Goal: Task Accomplishment & Management: Manage account settings

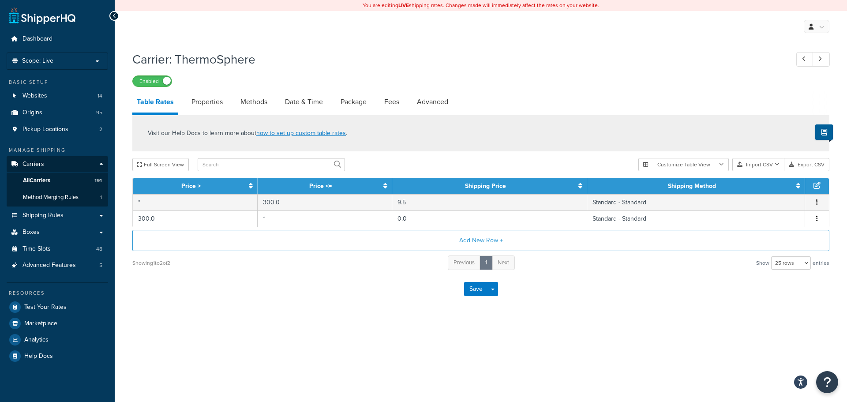
select select "25"
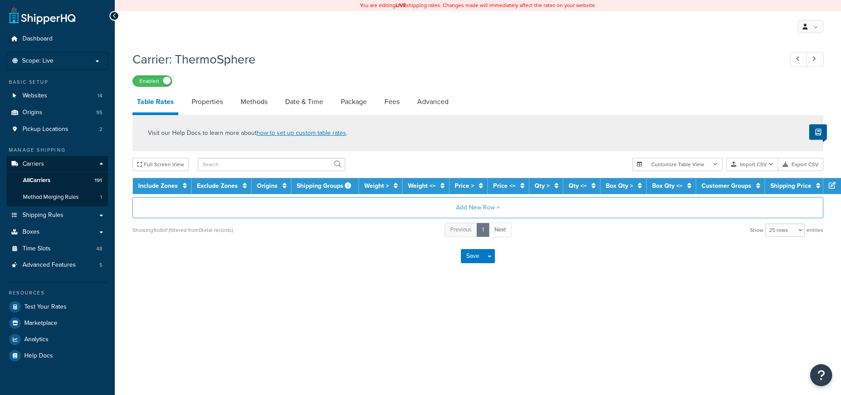
select select "25"
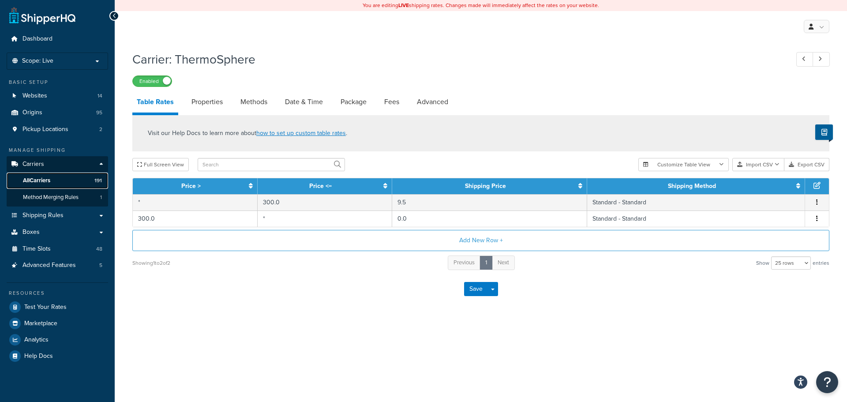
click at [43, 174] on link "All Carriers 191" at bounding box center [58, 181] width 102 height 16
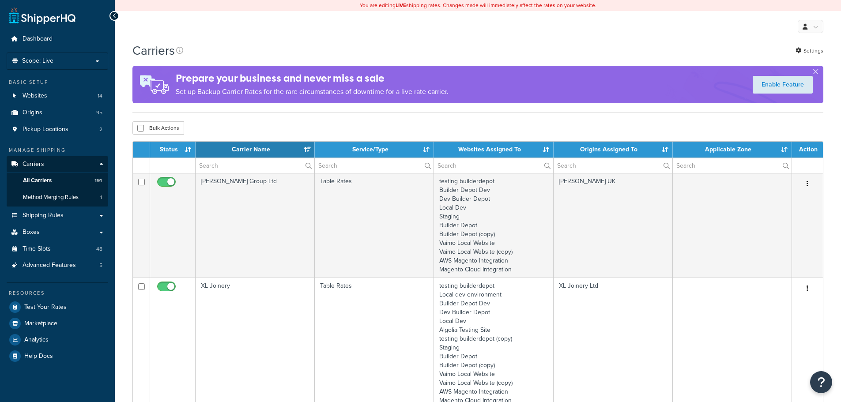
select select "15"
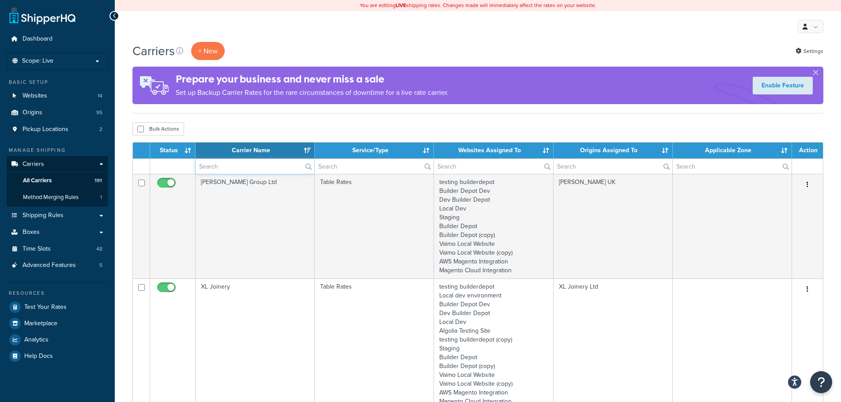
click at [220, 167] on input "text" at bounding box center [255, 166] width 119 height 15
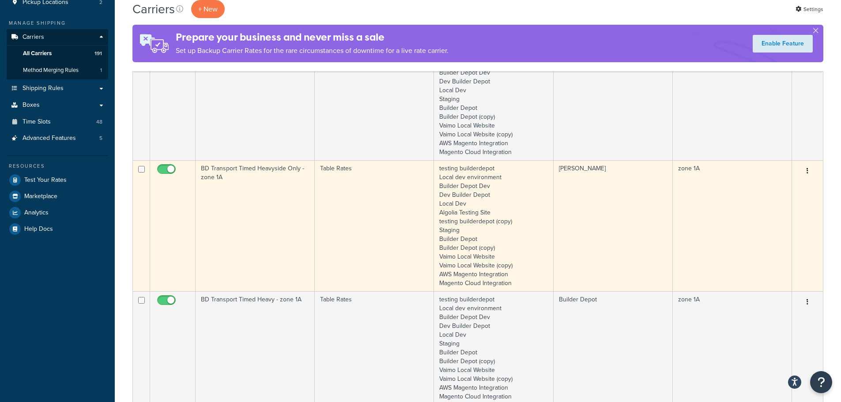
scroll to position [132, 0]
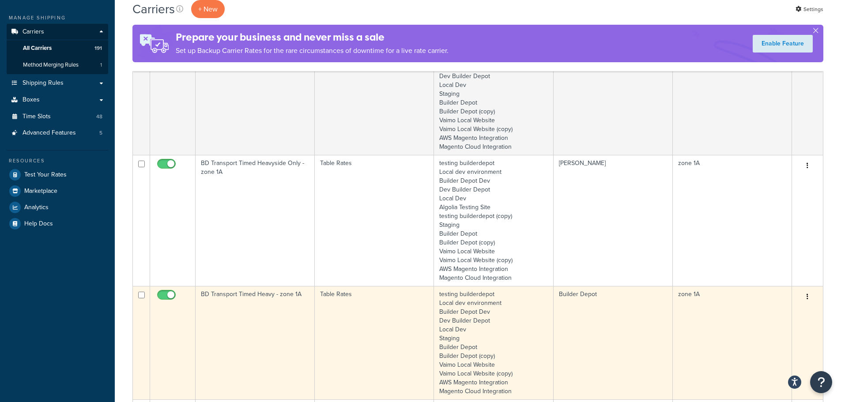
type input "1a"
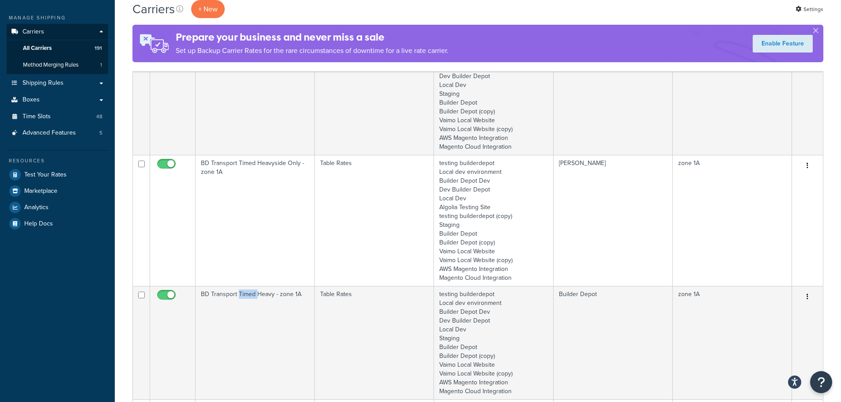
click at [244, 312] on td "BD Transport Timed Heavy - zone 1A" at bounding box center [255, 342] width 119 height 113
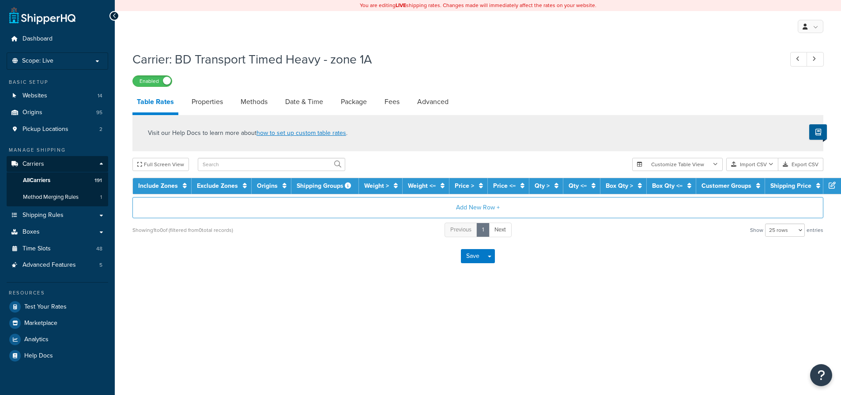
select select "25"
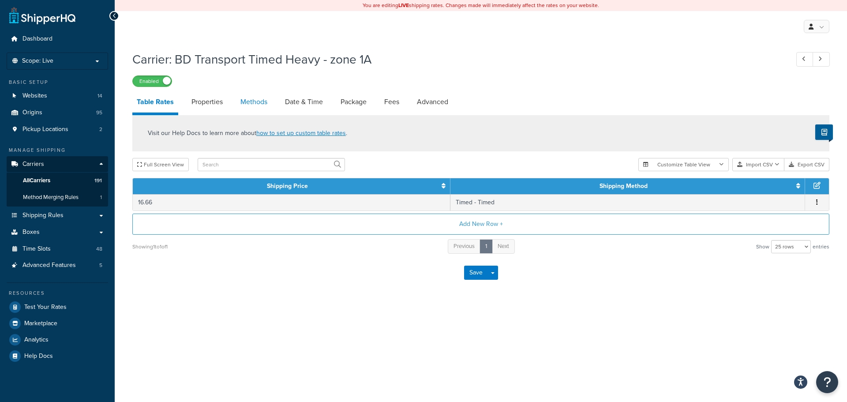
click at [250, 99] on link "Methods" at bounding box center [254, 101] width 36 height 21
select select "25"
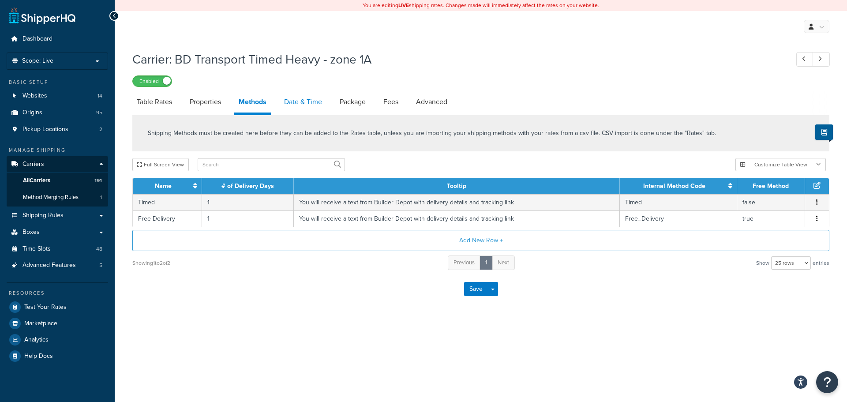
click at [307, 101] on link "Date & Time" at bounding box center [303, 101] width 47 height 21
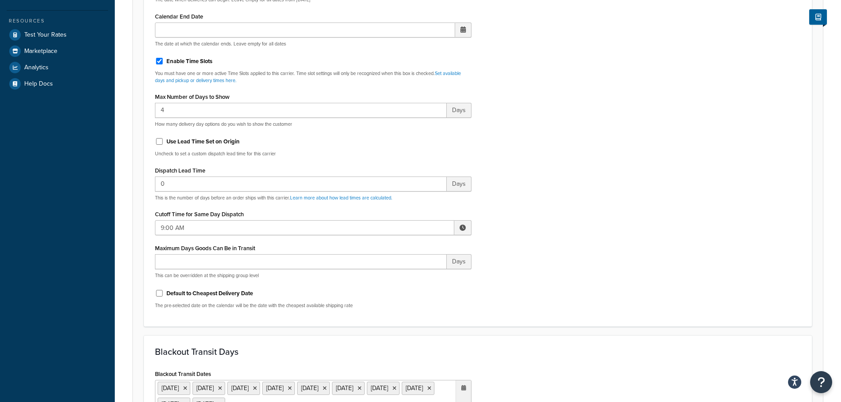
scroll to position [353, 0]
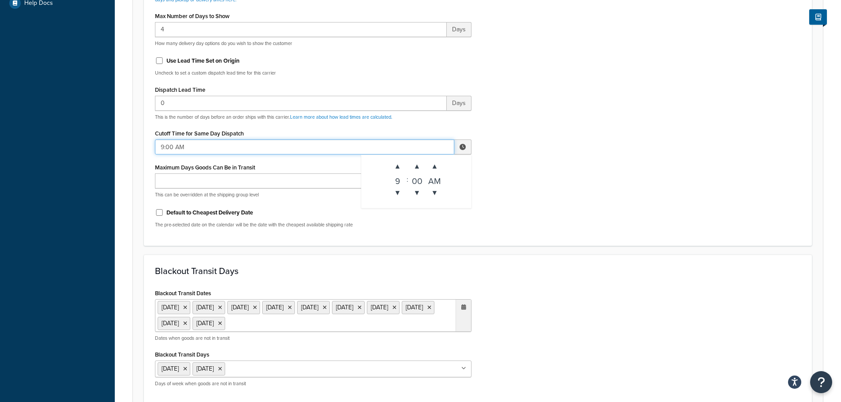
click at [169, 146] on input "9:00 AM" at bounding box center [304, 146] width 299 height 15
click at [396, 194] on span "▼" at bounding box center [398, 193] width 18 height 18
type input "7:00 AM"
click at [534, 196] on div "Include Delivery Date Information: No, just show shipping rates Show Calendar S…" at bounding box center [477, 26] width 659 height 415
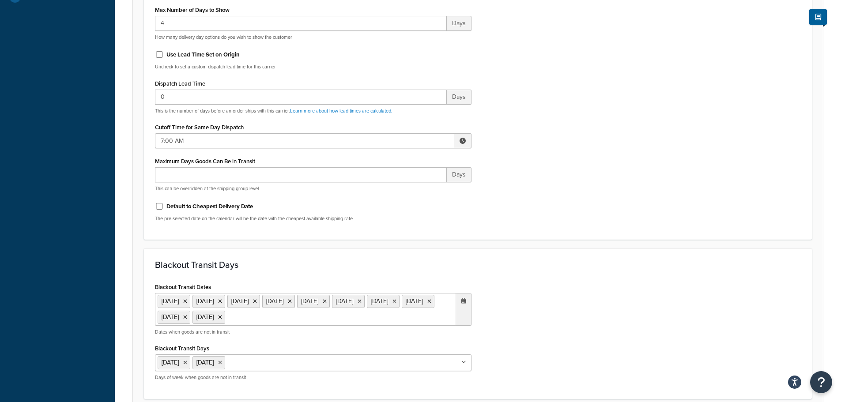
scroll to position [692, 0]
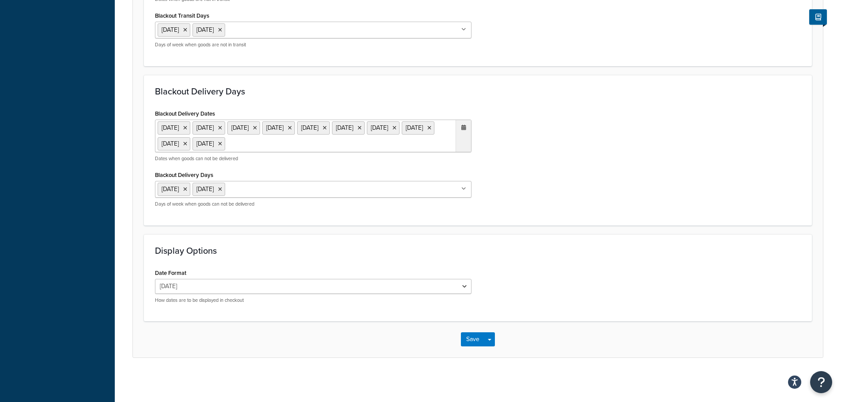
click at [466, 347] on div "Save Save Dropdown Save and Edit" at bounding box center [478, 339] width 690 height 36
click at [467, 338] on button "Save" at bounding box center [473, 339] width 24 height 14
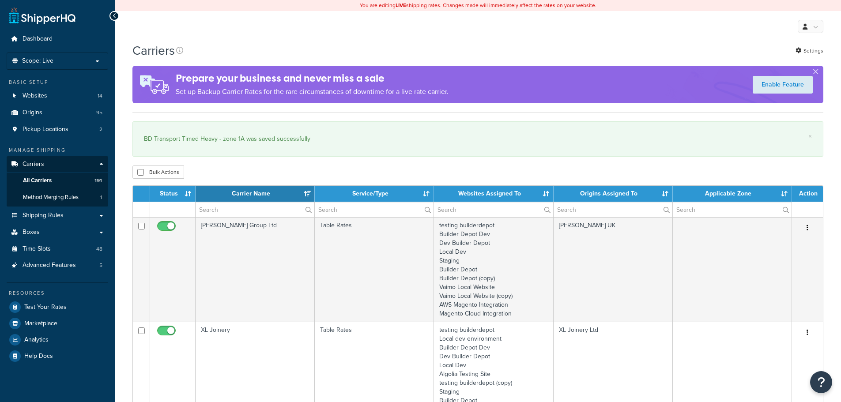
select select "15"
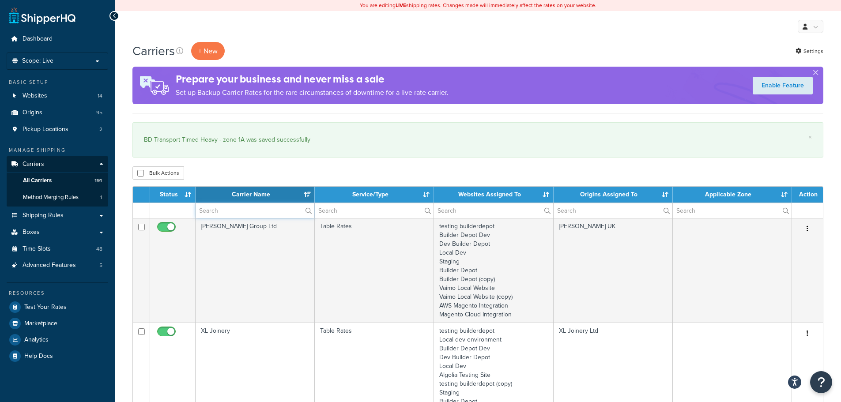
click at [220, 214] on input "text" at bounding box center [255, 210] width 119 height 15
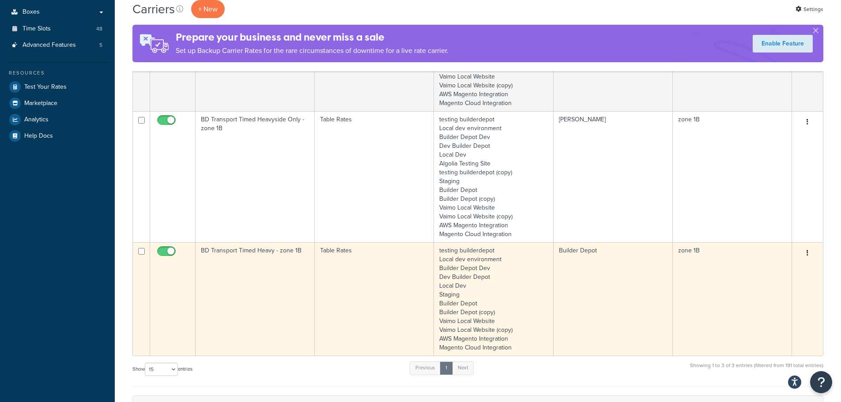
scroll to position [221, 0]
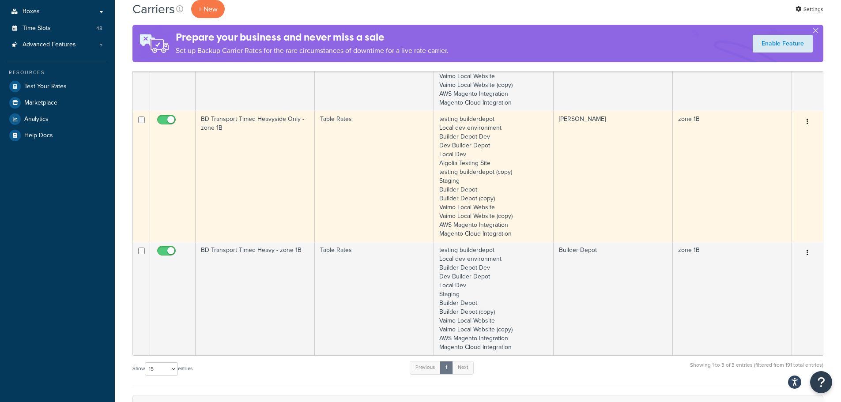
type input "1b"
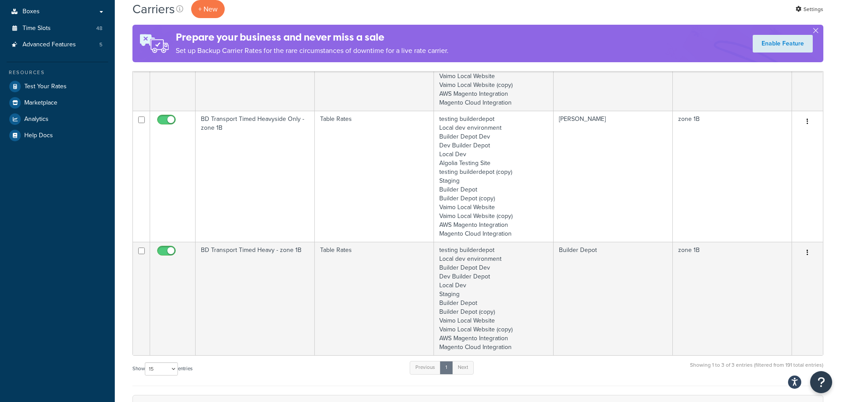
click at [231, 186] on td "BD Transport Timed Heavyside Only - zone 1B" at bounding box center [255, 176] width 119 height 131
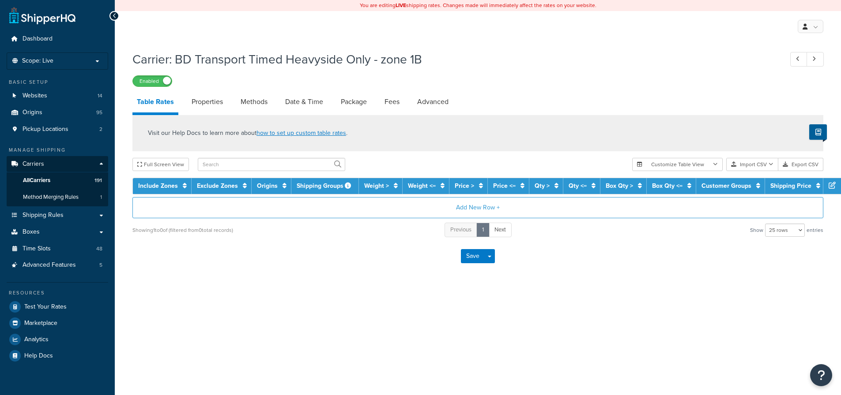
select select "25"
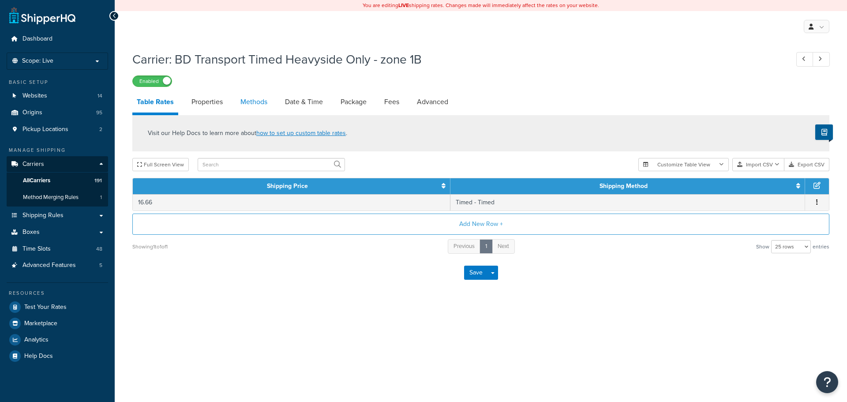
click at [261, 100] on link "Methods" at bounding box center [254, 101] width 36 height 21
select select "25"
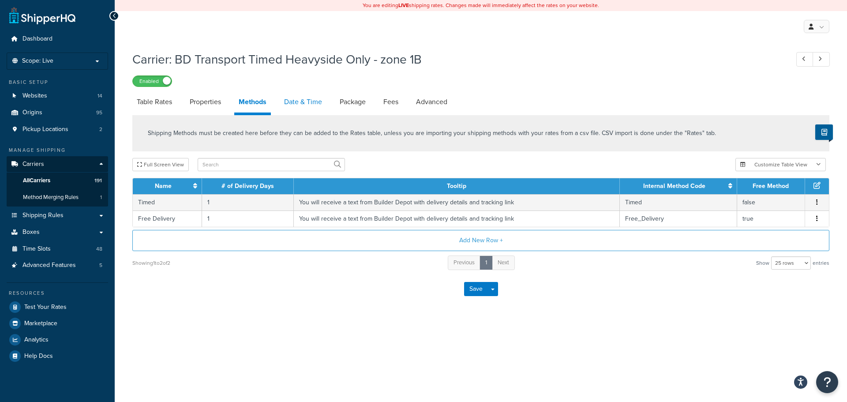
click at [296, 104] on link "Date & Time" at bounding box center [303, 101] width 47 height 21
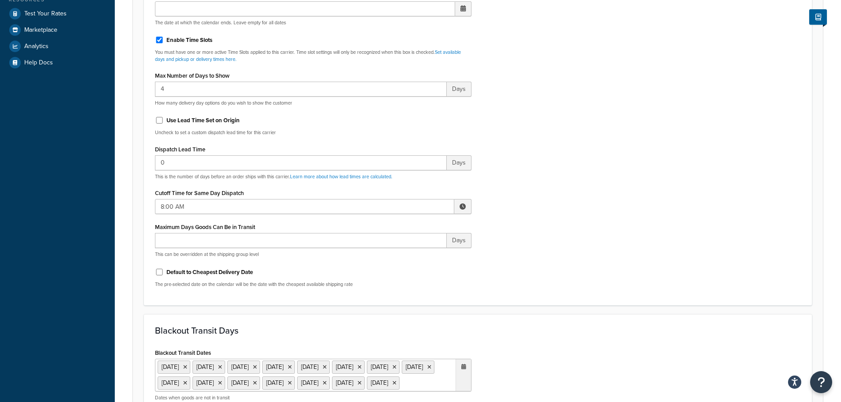
scroll to position [309, 0]
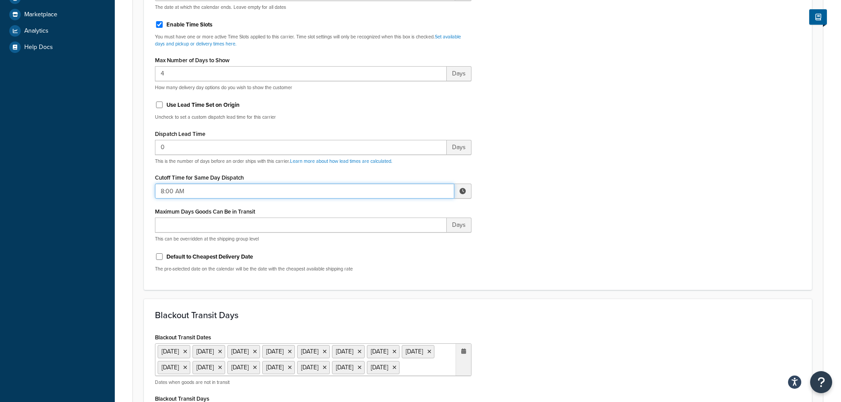
click at [172, 192] on input "8:00 AM" at bounding box center [304, 191] width 299 height 15
click at [398, 232] on span "▼" at bounding box center [398, 237] width 18 height 18
type input "7:00 AM"
click at [526, 221] on div "Include Delivery Date Information: No, just show shipping rates Show Calendar S…" at bounding box center [477, 71] width 659 height 415
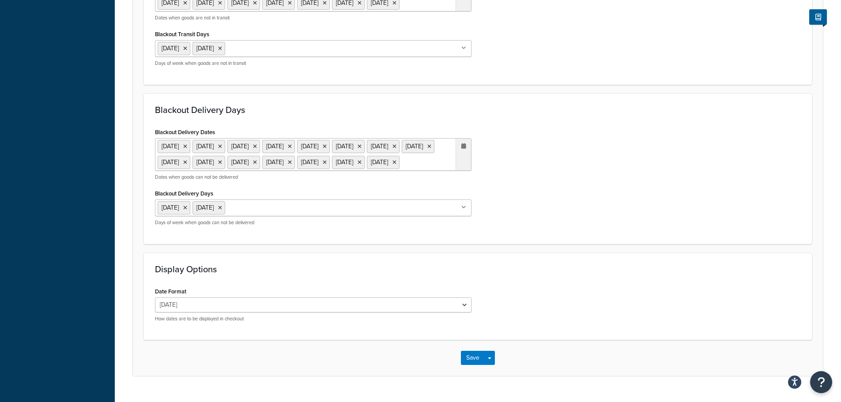
scroll to position [724, 0]
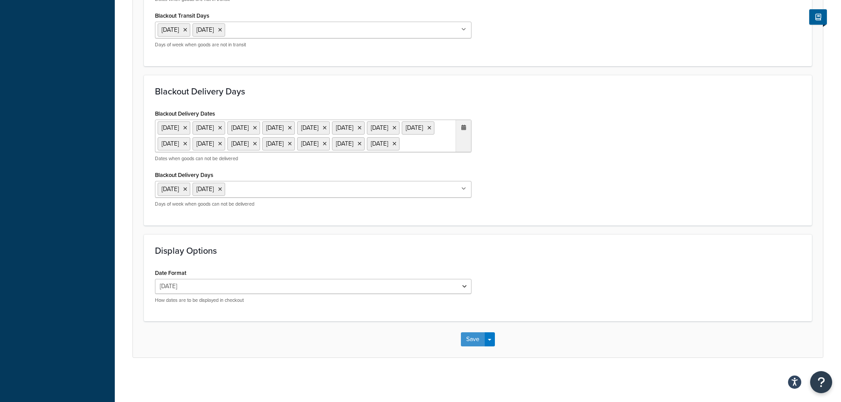
click at [467, 336] on button "Save" at bounding box center [473, 339] width 24 height 14
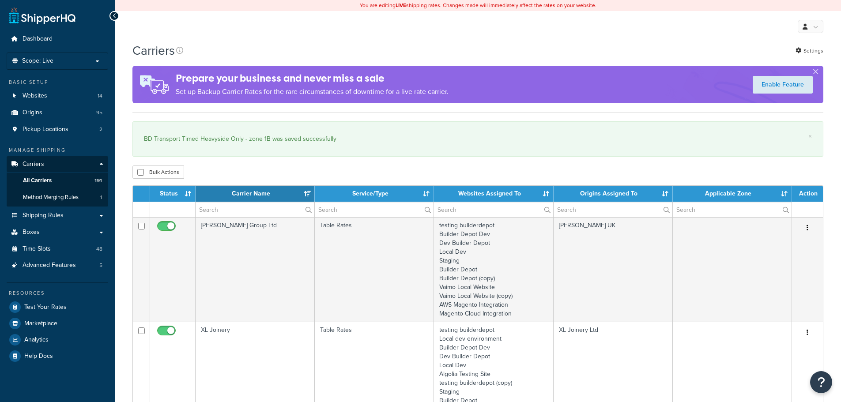
select select "15"
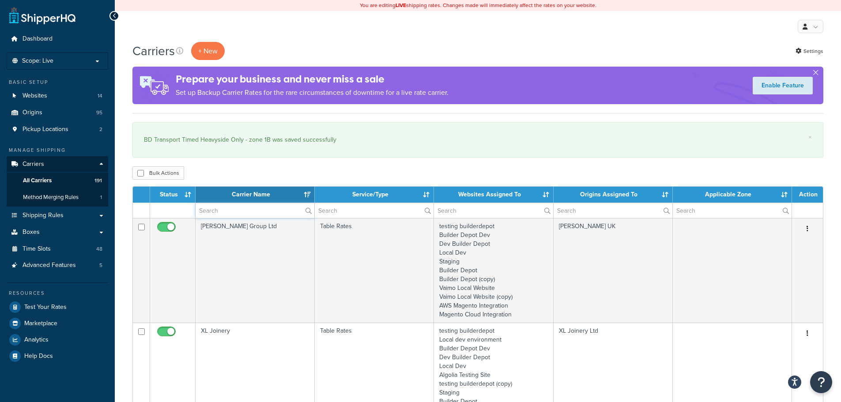
click at [208, 211] on input "text" at bounding box center [255, 210] width 119 height 15
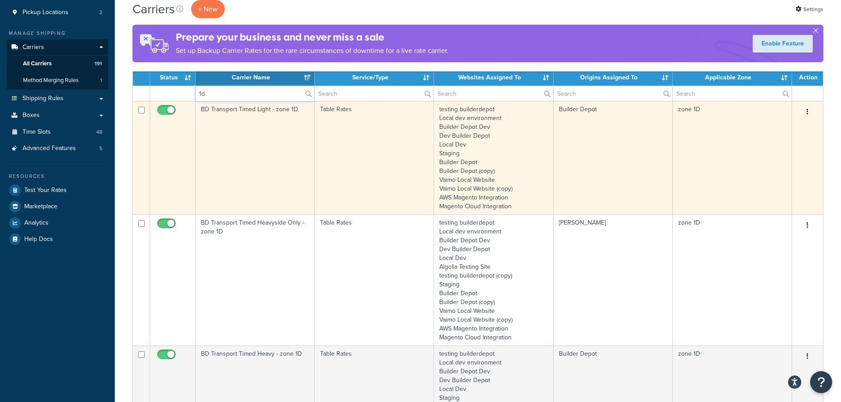
scroll to position [132, 0]
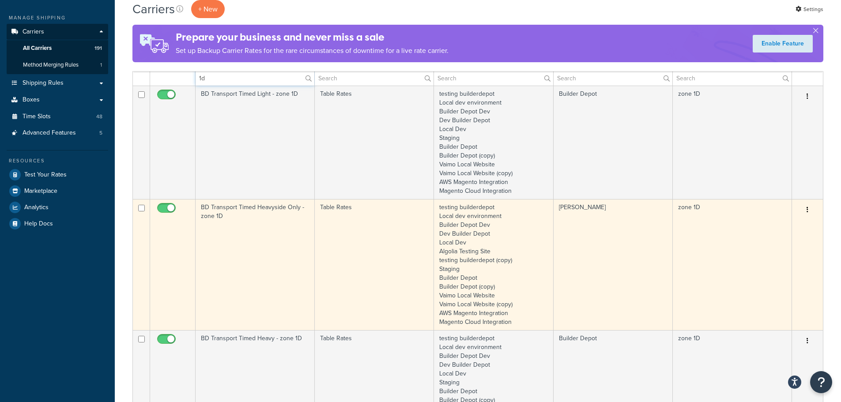
type input "1d"
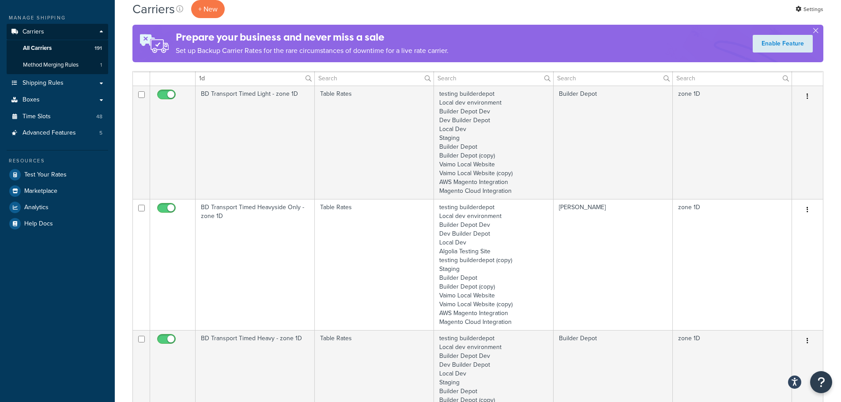
click at [225, 250] on td "BD Transport Timed Heavyside Only - zone 1D" at bounding box center [255, 264] width 119 height 131
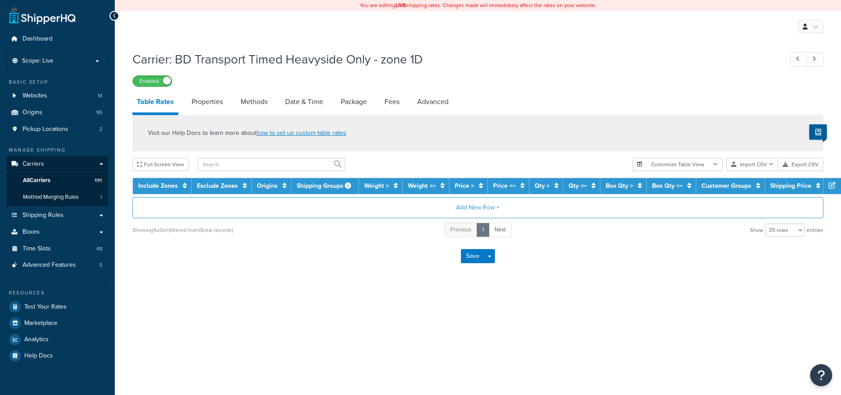
select select "25"
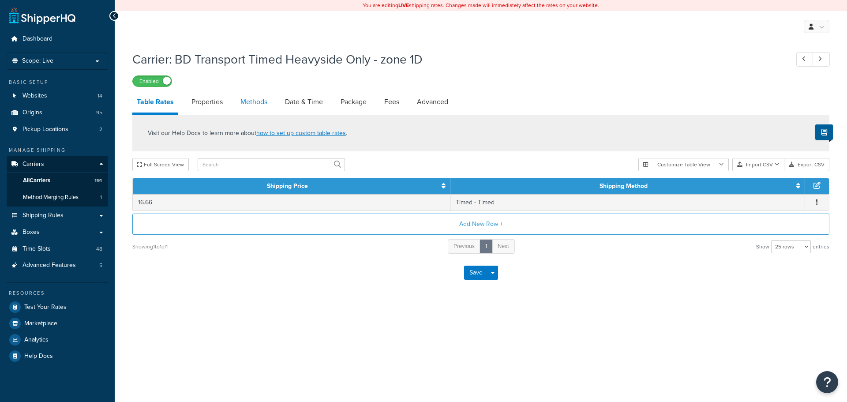
click at [249, 103] on link "Methods" at bounding box center [254, 101] width 36 height 21
select select "25"
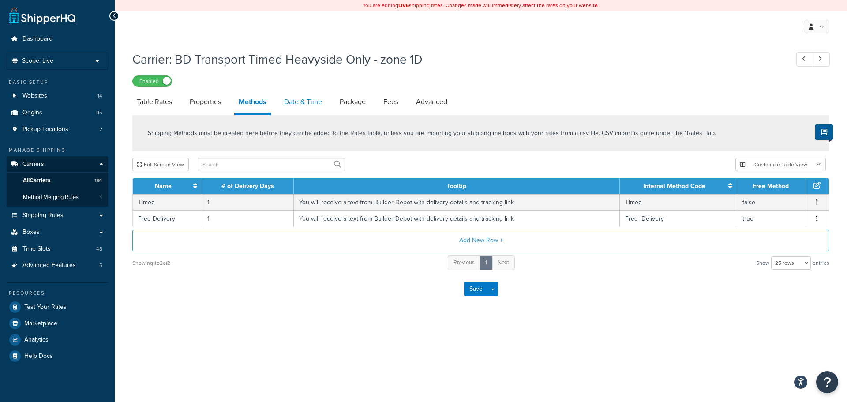
click at [311, 103] on link "Date & Time" at bounding box center [303, 101] width 47 height 21
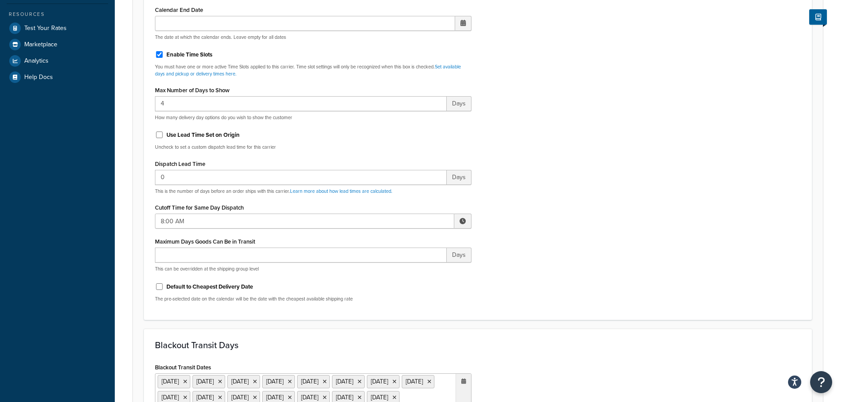
scroll to position [309, 0]
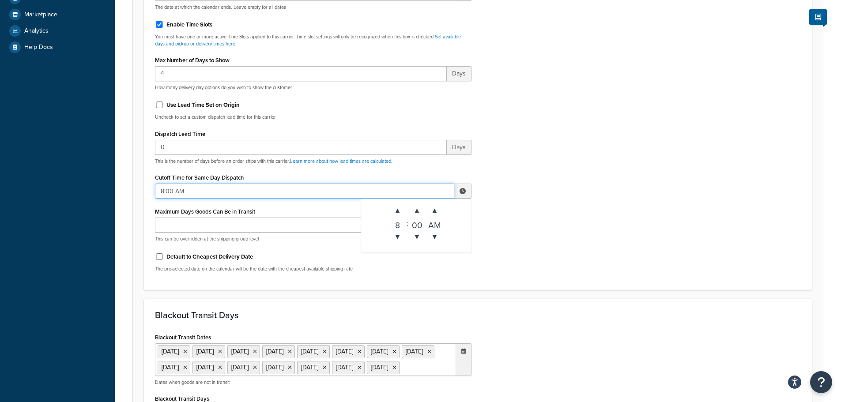
click at [170, 191] on input "8:00 AM" at bounding box center [304, 191] width 299 height 15
click at [394, 234] on span "▼" at bounding box center [398, 237] width 18 height 18
type input "7:00 AM"
click at [537, 236] on div "Include Delivery Date Information: No, just show shipping rates Show Calendar S…" at bounding box center [477, 71] width 659 height 415
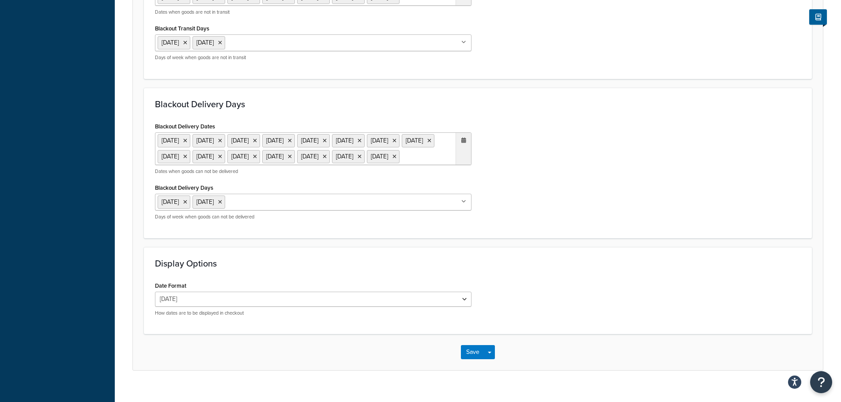
scroll to position [724, 0]
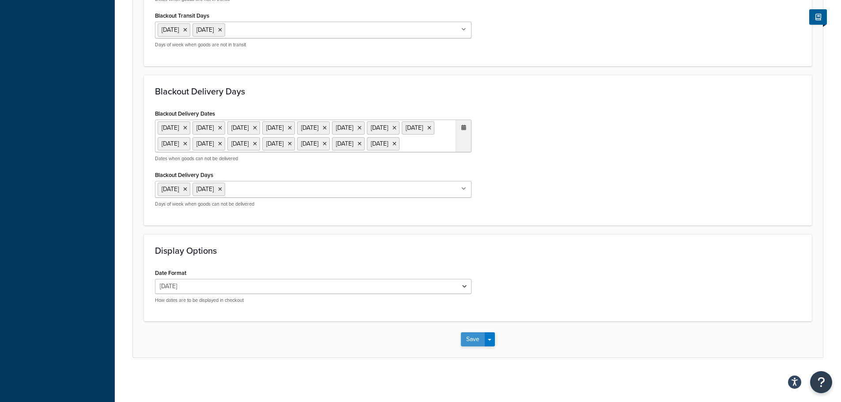
click at [469, 338] on button "Save" at bounding box center [473, 339] width 24 height 14
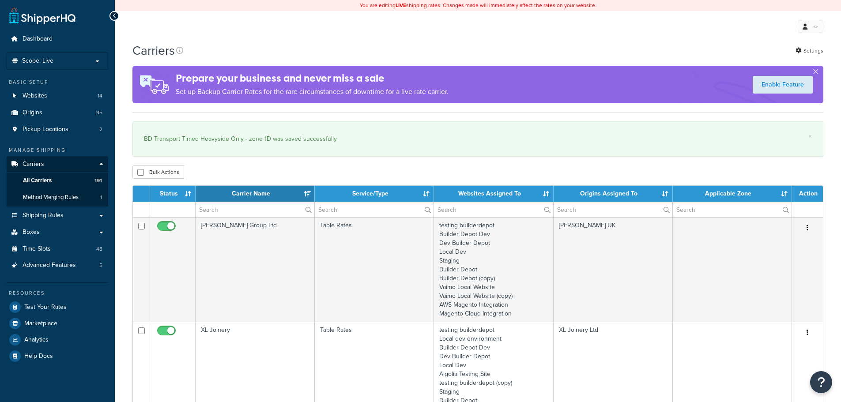
select select "15"
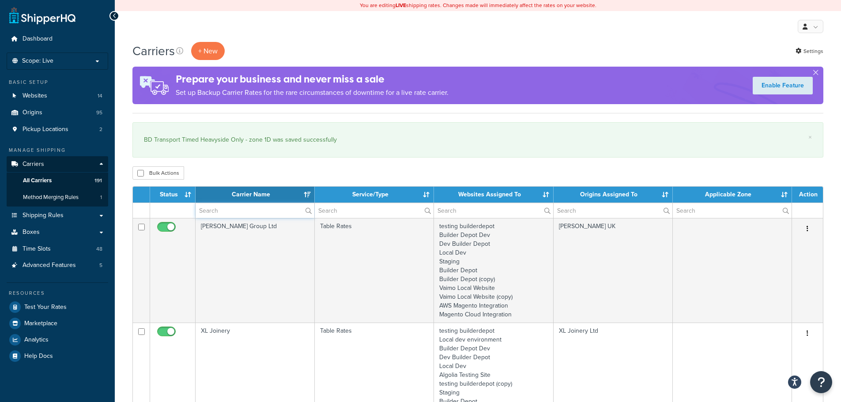
click at [225, 208] on input "text" at bounding box center [255, 210] width 119 height 15
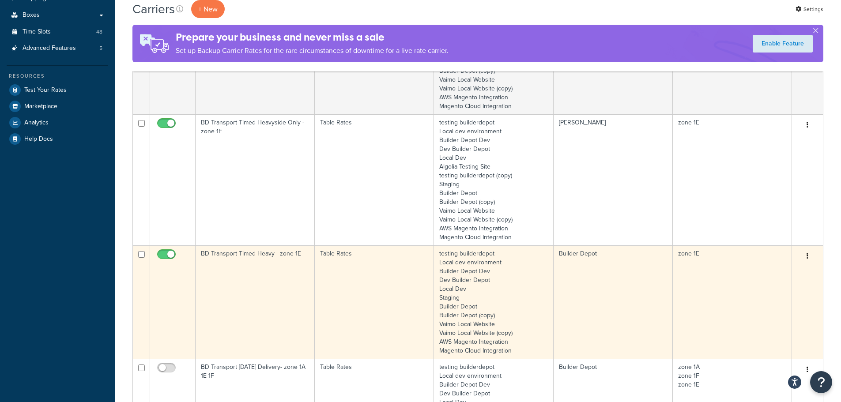
scroll to position [221, 0]
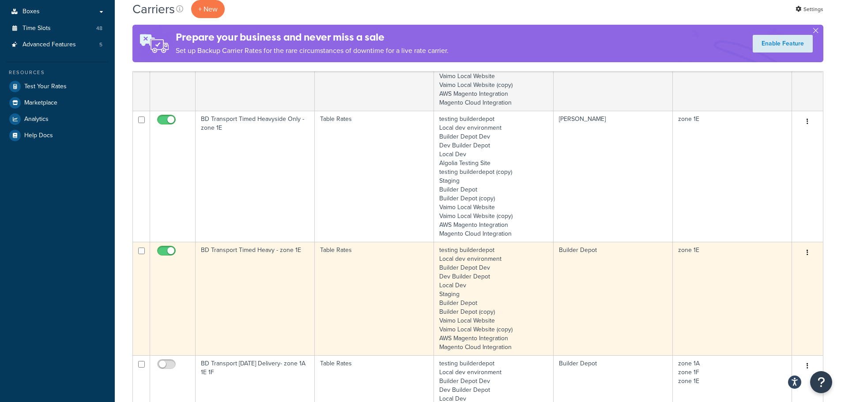
type input "1e"
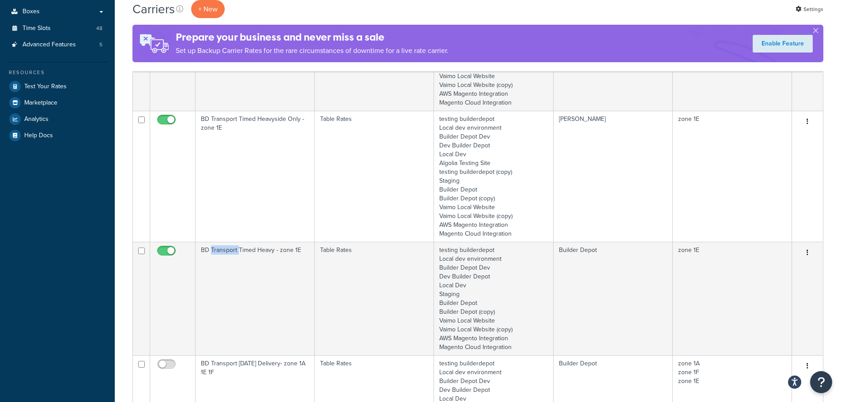
click at [227, 279] on td "BD Transport Timed Heavy - zone 1E" at bounding box center [255, 298] width 119 height 113
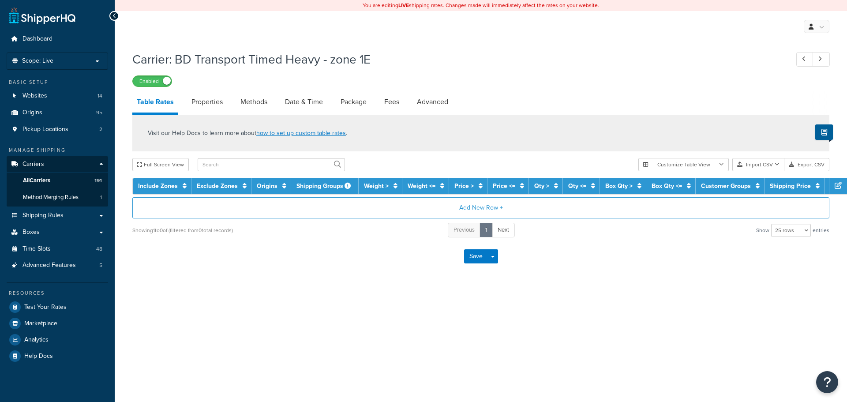
select select "25"
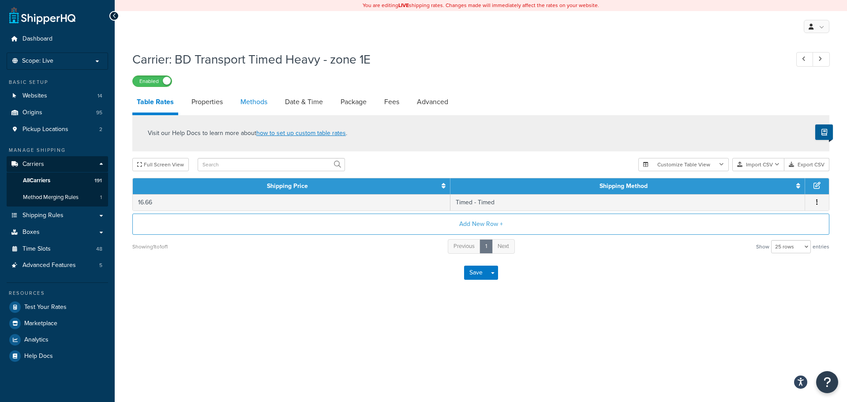
click at [260, 104] on link "Methods" at bounding box center [254, 101] width 36 height 21
select select "25"
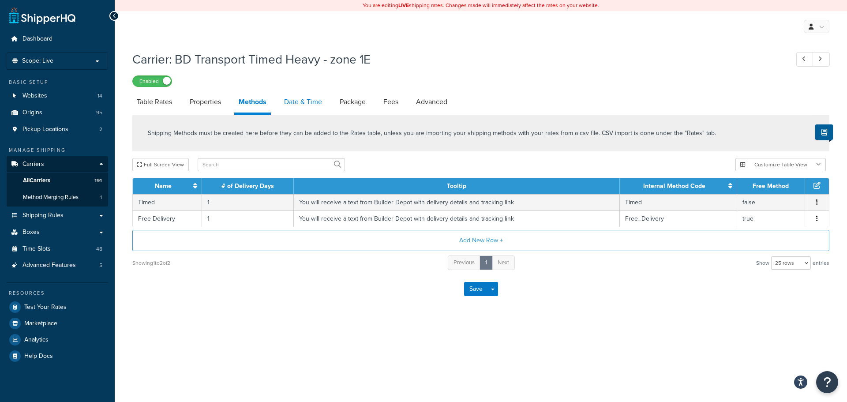
click at [313, 102] on link "Date & Time" at bounding box center [303, 101] width 47 height 21
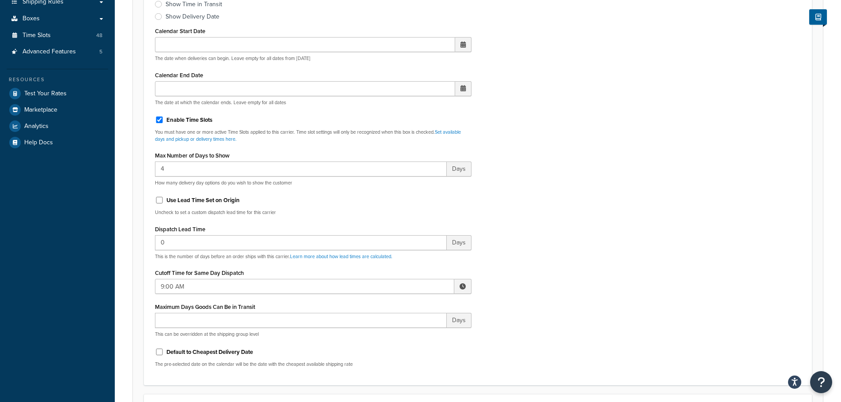
scroll to position [221, 0]
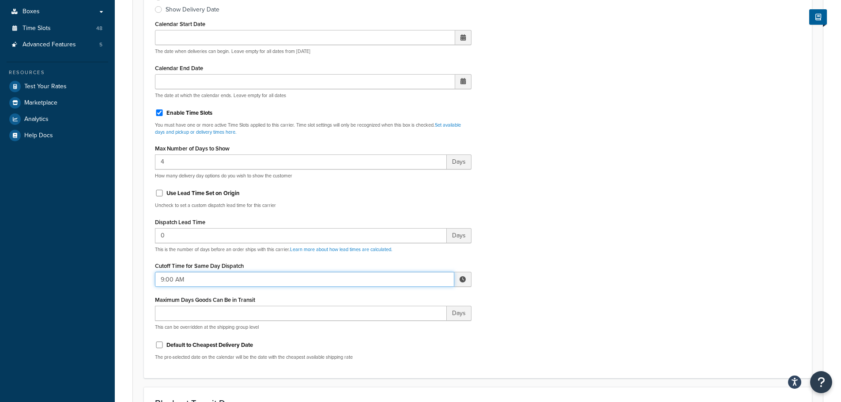
click at [177, 272] on input "9:00 AM" at bounding box center [304, 279] width 299 height 15
click at [399, 327] on span "▼" at bounding box center [398, 325] width 18 height 18
click at [543, 299] on div "Include Delivery Date Information: No, just show shipping rates Show Calendar S…" at bounding box center [477, 159] width 659 height 415
click at [290, 279] on input "8:00 AM" at bounding box center [304, 279] width 299 height 15
click at [398, 328] on span "▼" at bounding box center [398, 325] width 18 height 18
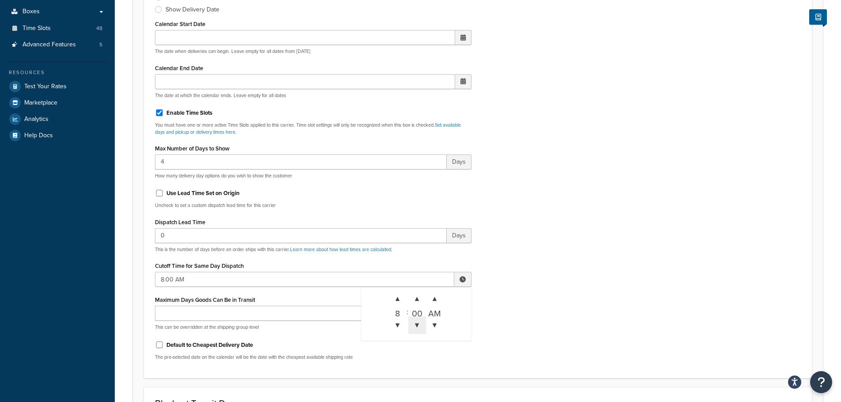
type input "7:00 AM"
click at [524, 308] on div "Include Delivery Date Information: No, just show shipping rates Show Calendar S…" at bounding box center [477, 159] width 659 height 415
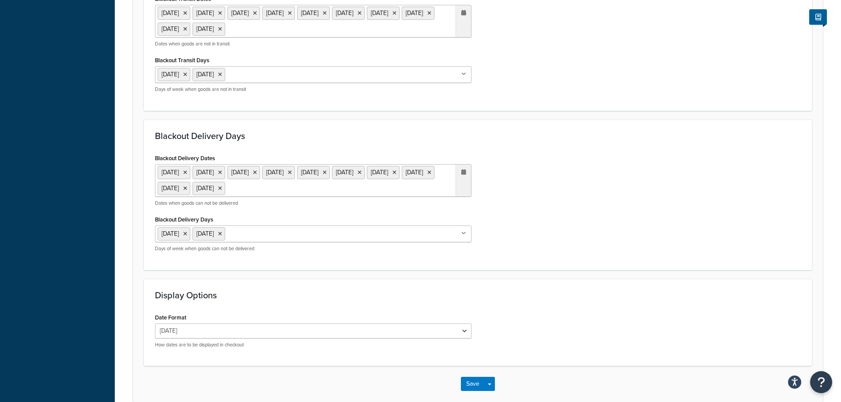
scroll to position [692, 0]
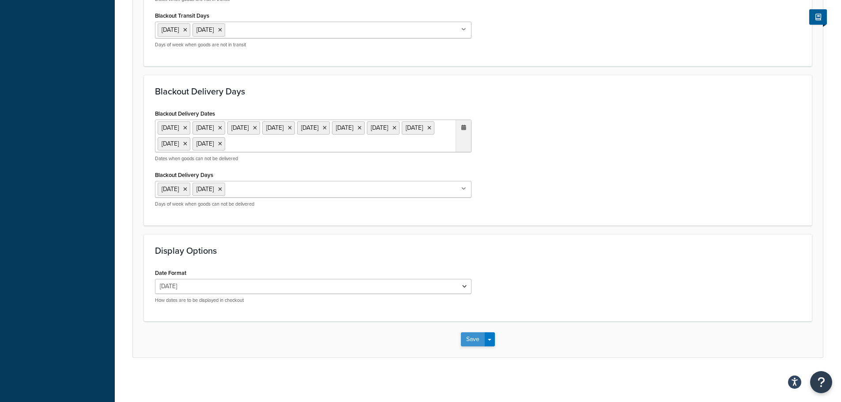
click at [465, 339] on button "Save" at bounding box center [473, 339] width 24 height 14
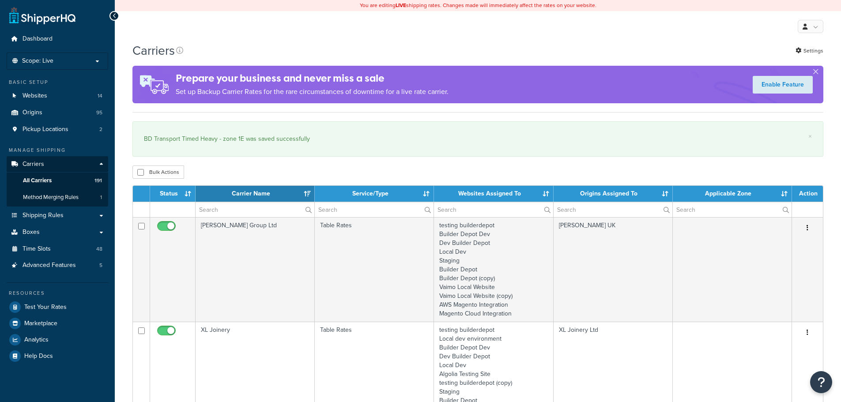
select select "15"
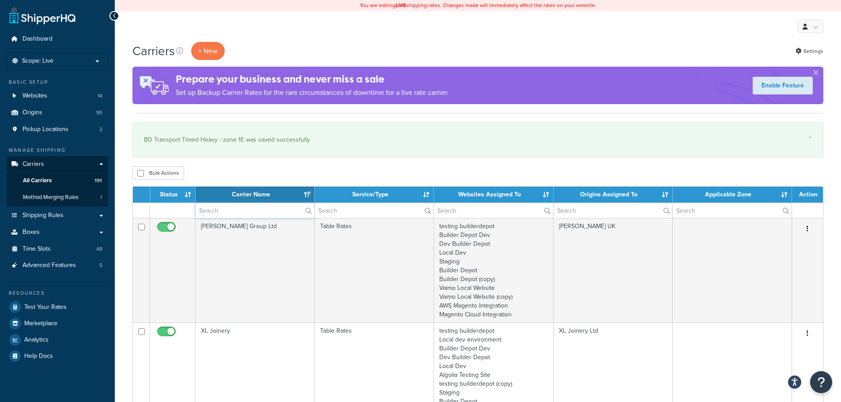
click at [238, 211] on input "text" at bounding box center [255, 210] width 119 height 15
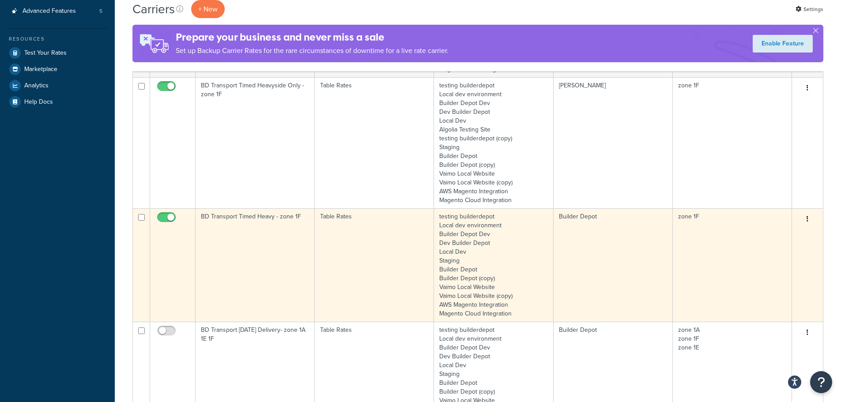
scroll to position [265, 0]
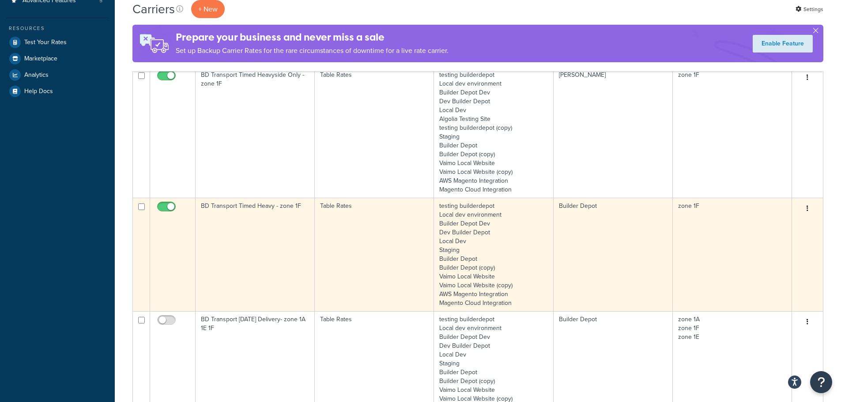
type input "1f"
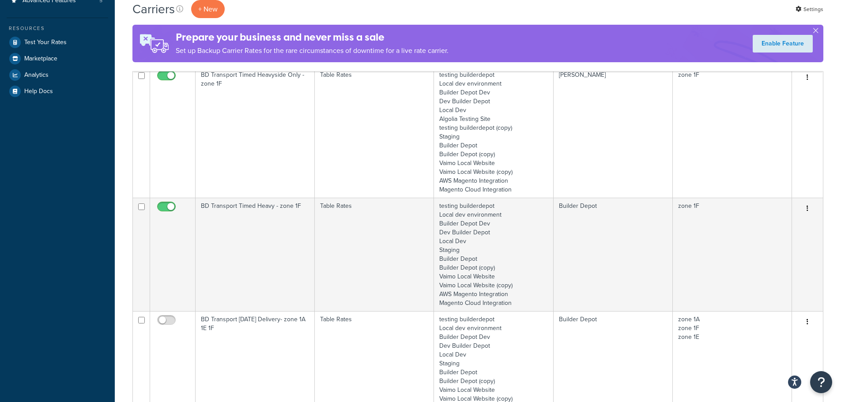
click at [231, 250] on td "BD Transport Timed Heavy - zone 1F" at bounding box center [255, 254] width 119 height 113
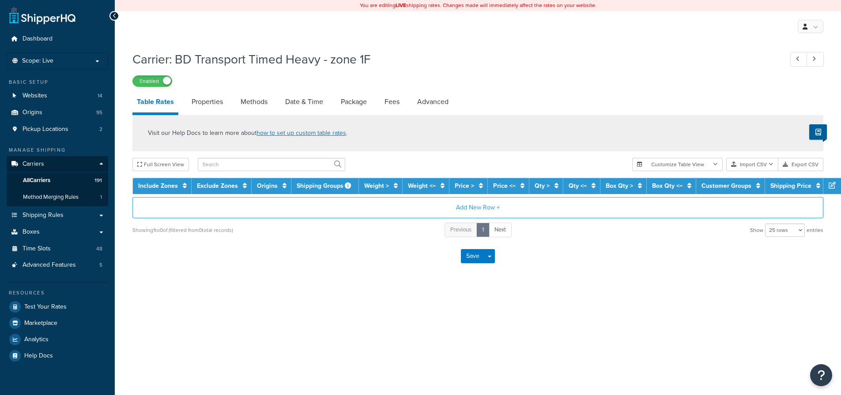
select select "25"
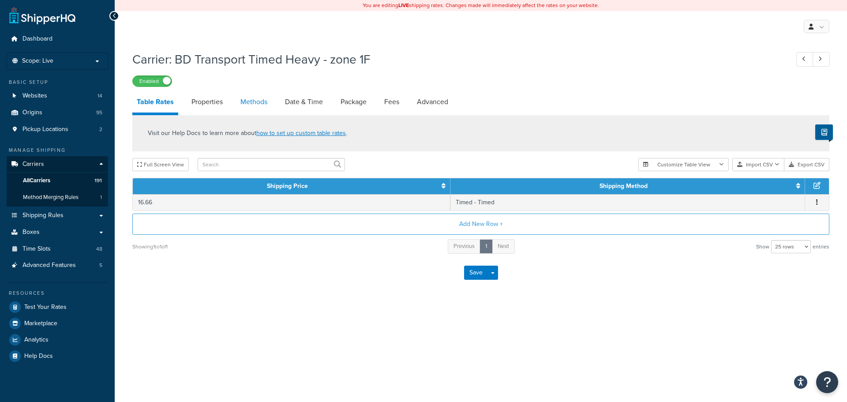
click at [252, 102] on link "Methods" at bounding box center [254, 101] width 36 height 21
select select "25"
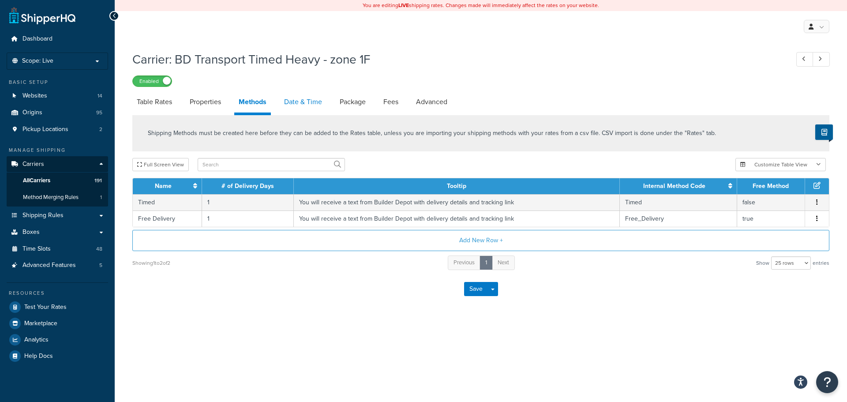
click at [299, 99] on link "Date & Time" at bounding box center [303, 101] width 47 height 21
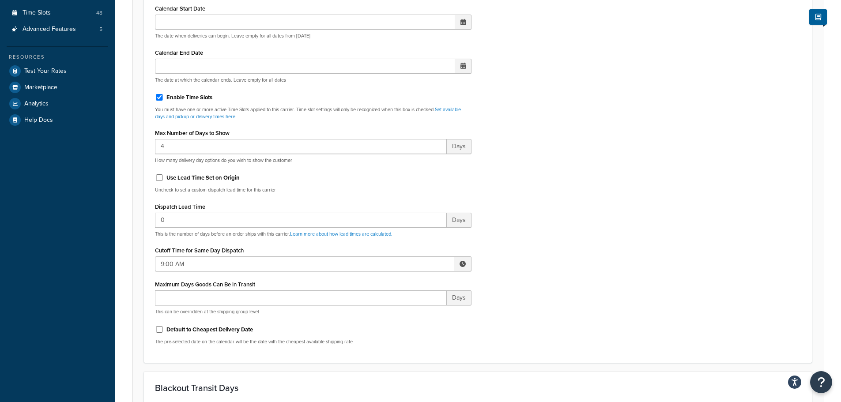
scroll to position [309, 0]
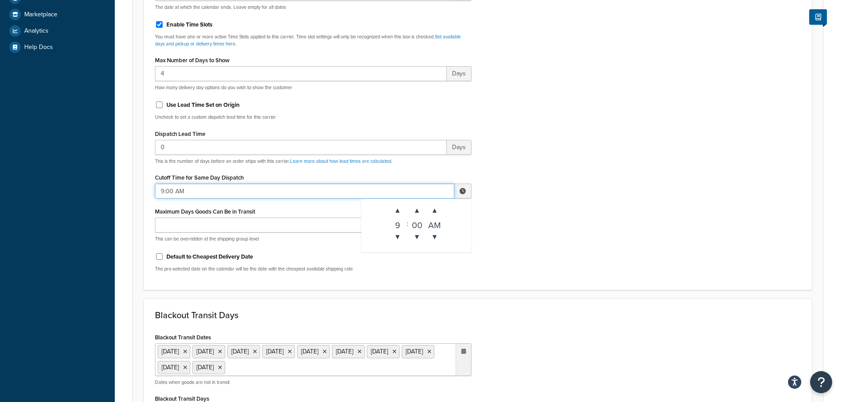
click at [172, 188] on input "9:00 AM" at bounding box center [304, 191] width 299 height 15
click at [396, 237] on span "▼" at bounding box center [398, 237] width 18 height 18
click at [395, 236] on span "▼" at bounding box center [398, 237] width 18 height 18
type input "7:00 AM"
click at [609, 260] on div "Include Delivery Date Information: No, just show shipping rates Show Calendar S…" at bounding box center [477, 71] width 659 height 415
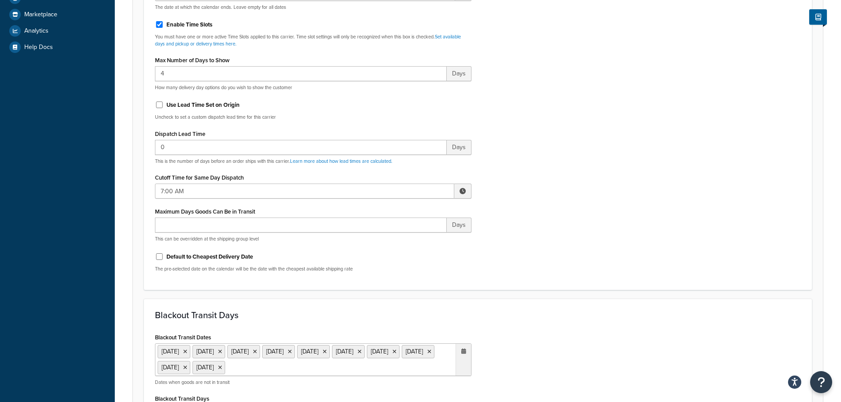
scroll to position [692, 0]
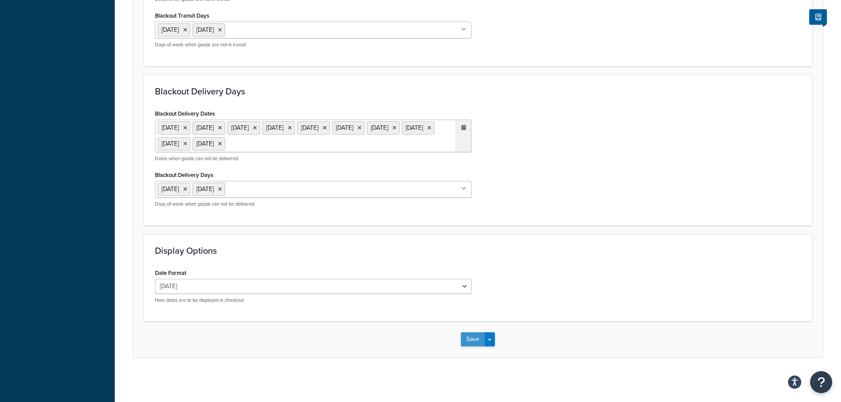
click at [471, 334] on button "Save" at bounding box center [473, 339] width 24 height 14
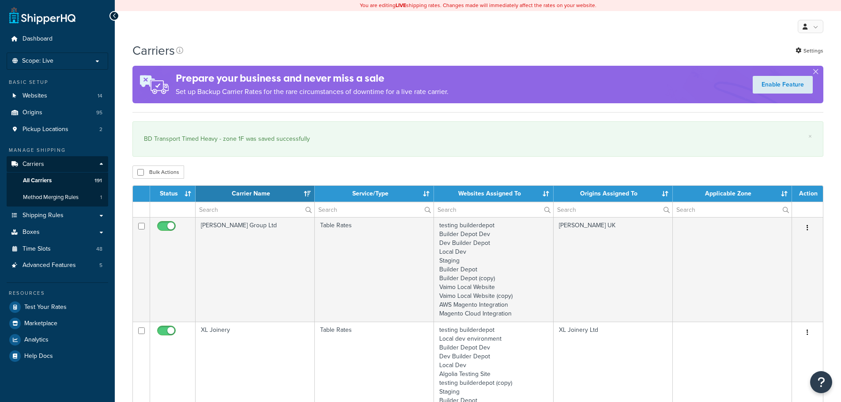
select select "15"
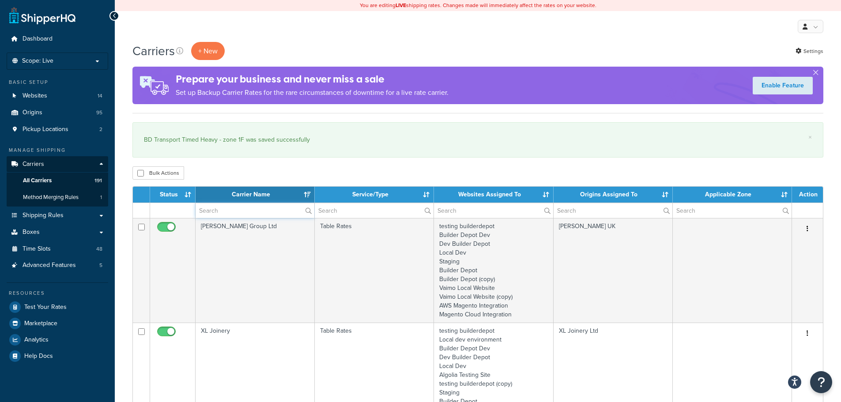
click at [214, 212] on input "text" at bounding box center [255, 210] width 119 height 15
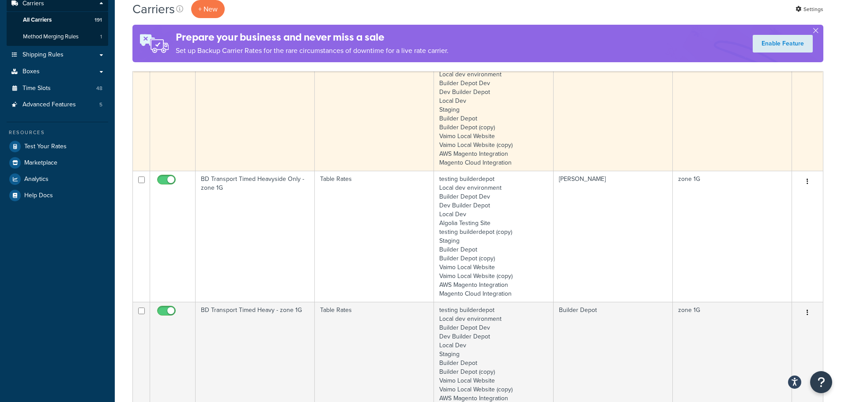
scroll to position [177, 0]
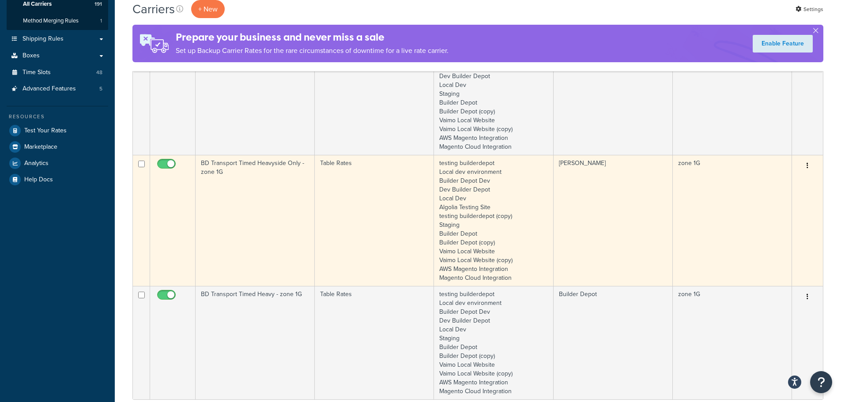
type input "1g"
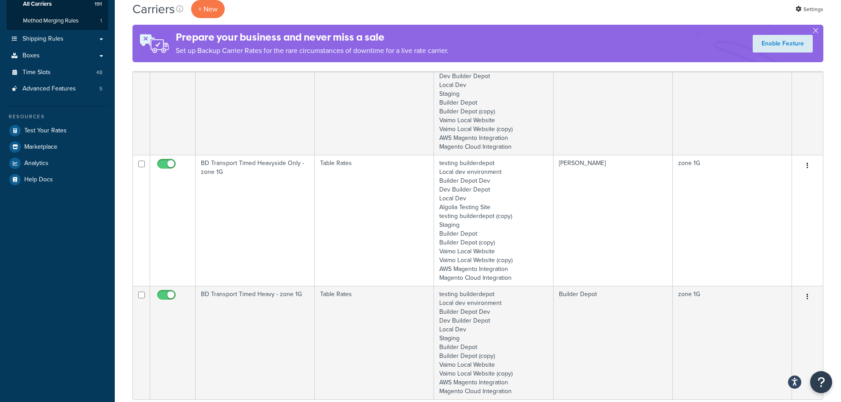
click at [241, 223] on td "BD Transport Timed Heavyside Only - zone 1G" at bounding box center [255, 220] width 119 height 131
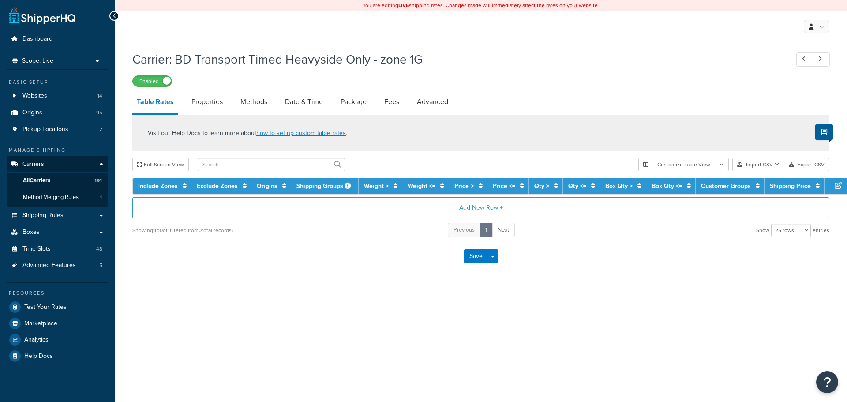
select select "25"
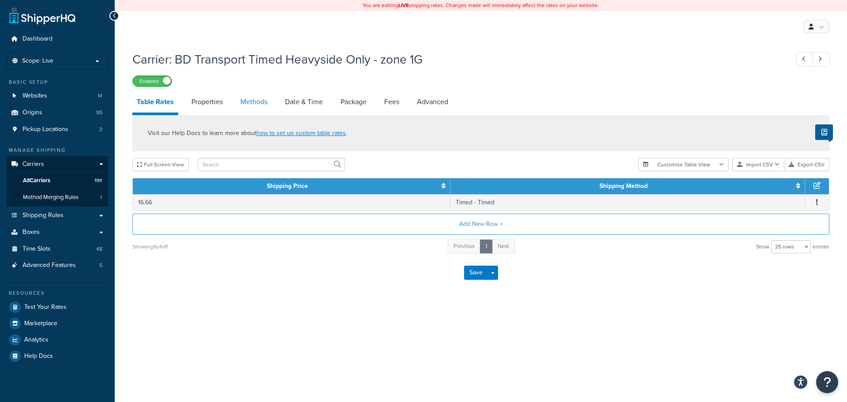
click at [254, 94] on link "Methods" at bounding box center [254, 101] width 36 height 21
select select "25"
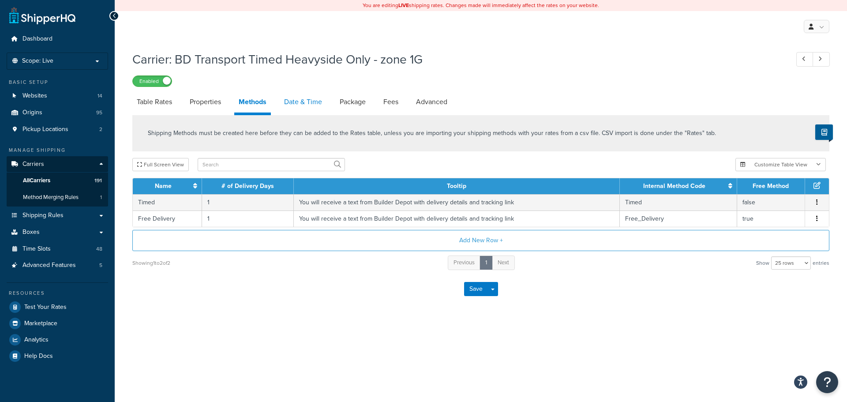
click at [297, 104] on link "Date & Time" at bounding box center [303, 101] width 47 height 21
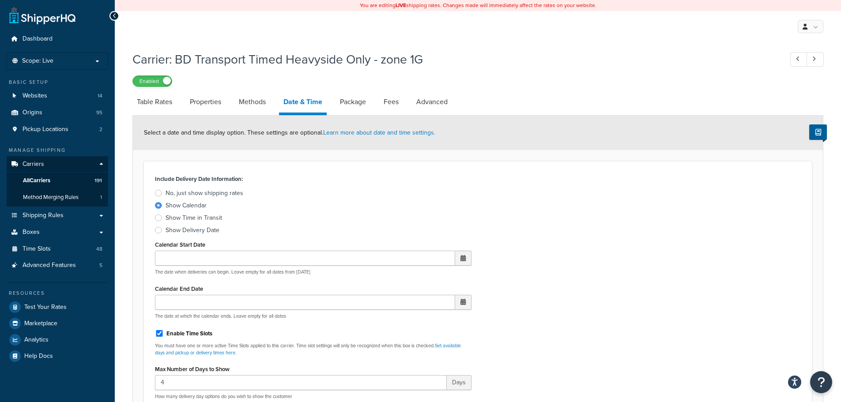
scroll to position [265, 0]
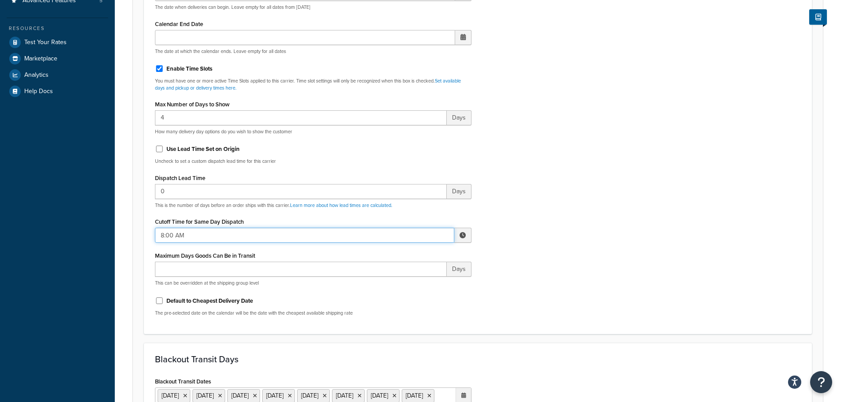
click at [179, 238] on input "8:00 AM" at bounding box center [304, 235] width 299 height 15
click at [395, 285] on span "▼" at bounding box center [398, 281] width 18 height 18
type input "7:00 AM"
click at [558, 270] on div "Include Delivery Date Information: No, just show shipping rates Show Calendar S…" at bounding box center [477, 115] width 659 height 415
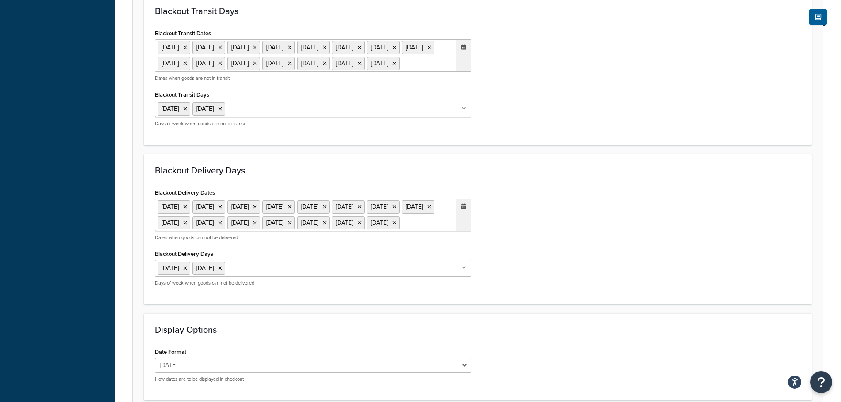
scroll to position [724, 0]
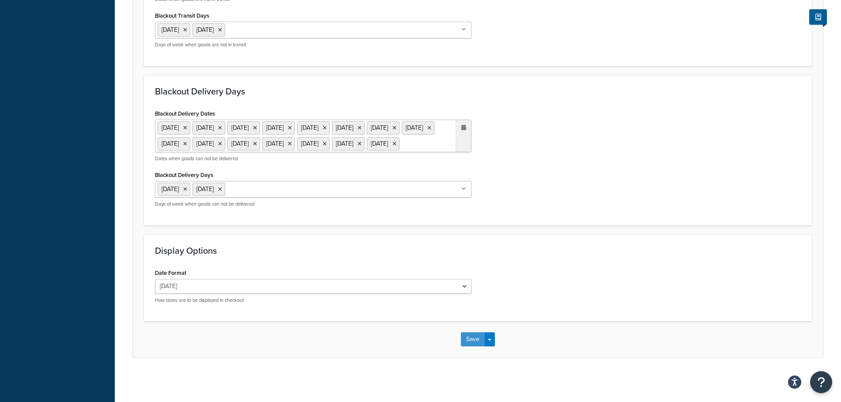
click at [471, 343] on button "Save" at bounding box center [473, 339] width 24 height 14
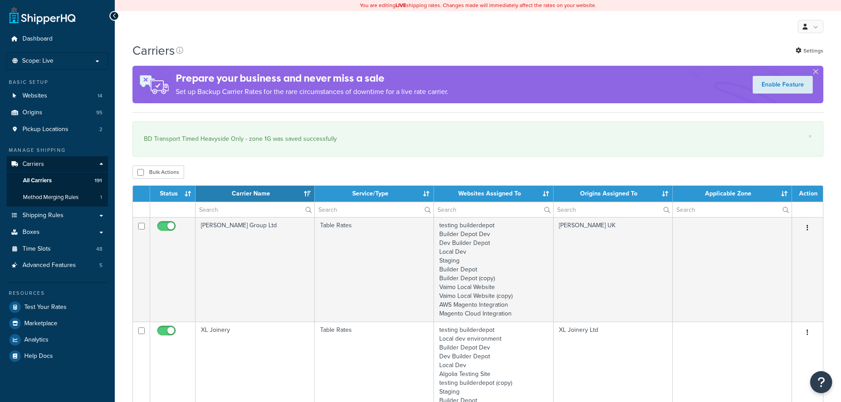
select select "15"
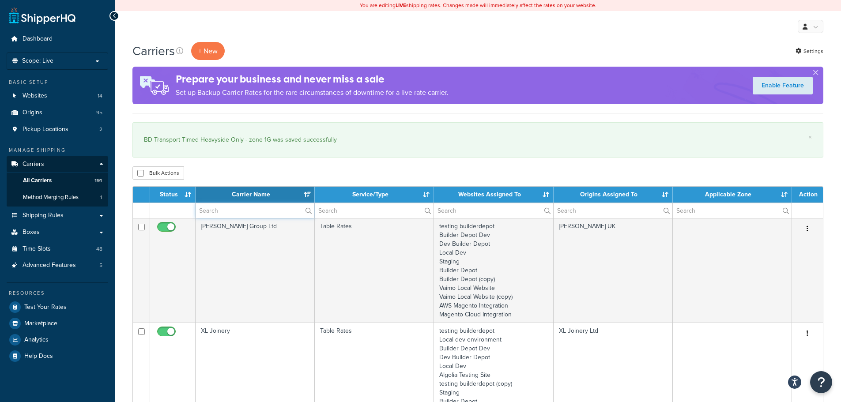
click at [215, 212] on input "text" at bounding box center [255, 210] width 119 height 15
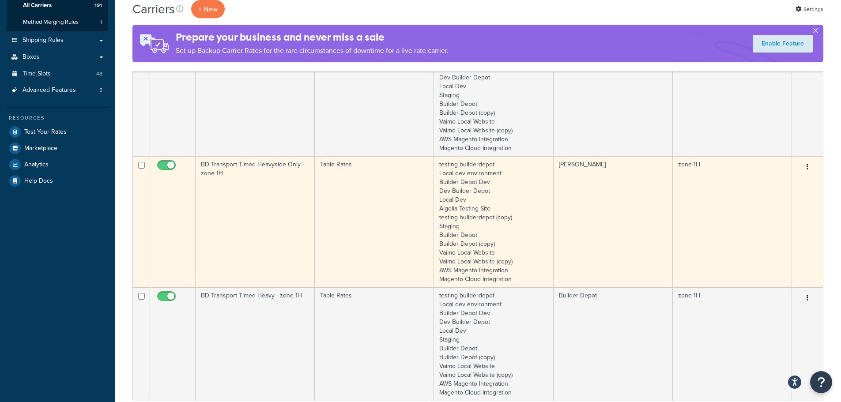
scroll to position [177, 0]
type input "1h"
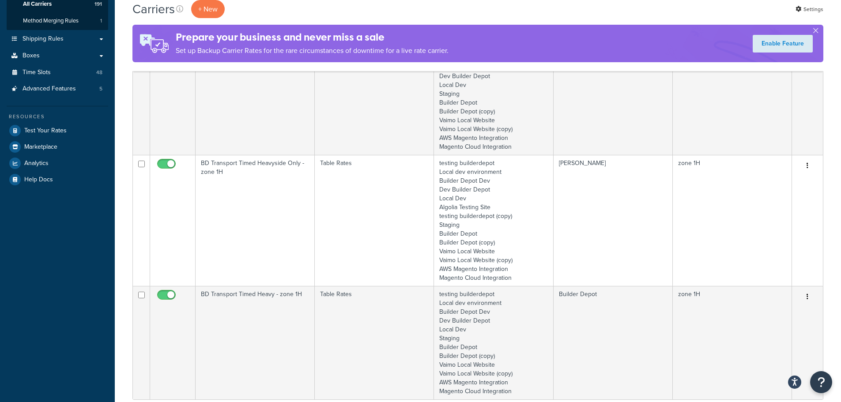
click at [258, 231] on td "BD Transport Timed Heavyside Only - zone 1H" at bounding box center [255, 220] width 119 height 131
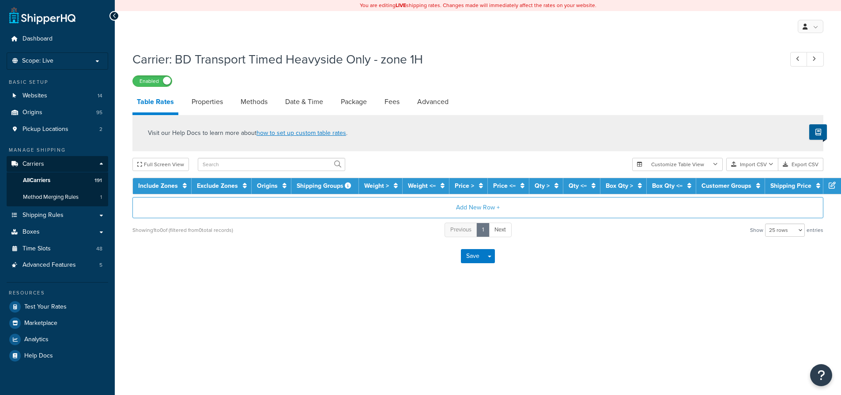
select select "25"
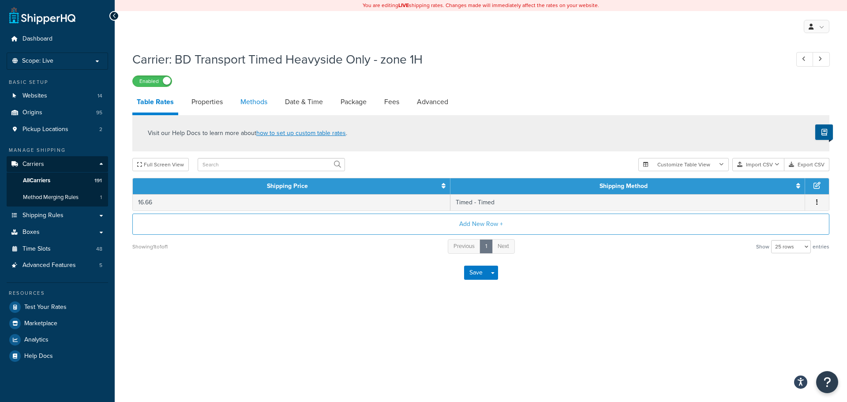
click at [245, 103] on link "Methods" at bounding box center [254, 101] width 36 height 21
select select "25"
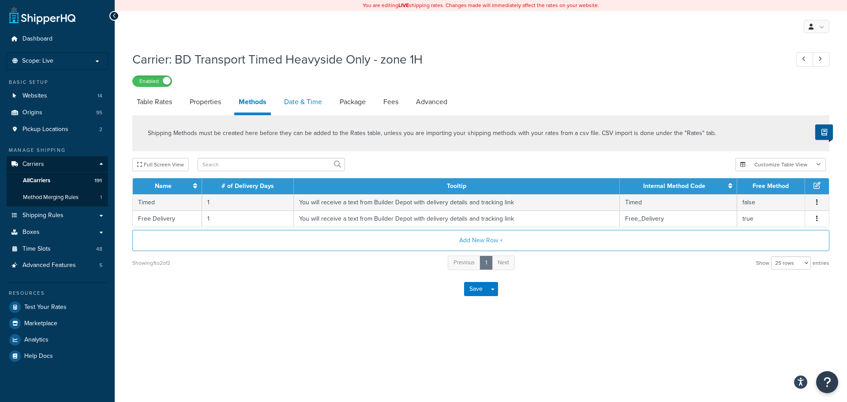
click at [290, 103] on link "Date & Time" at bounding box center [303, 101] width 47 height 21
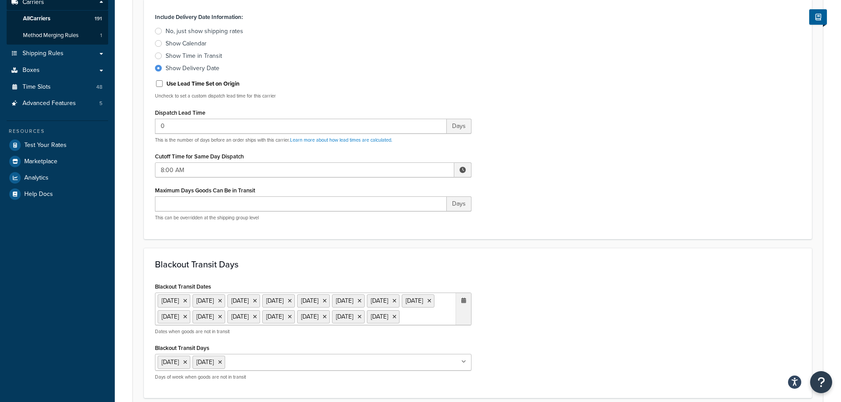
scroll to position [265, 0]
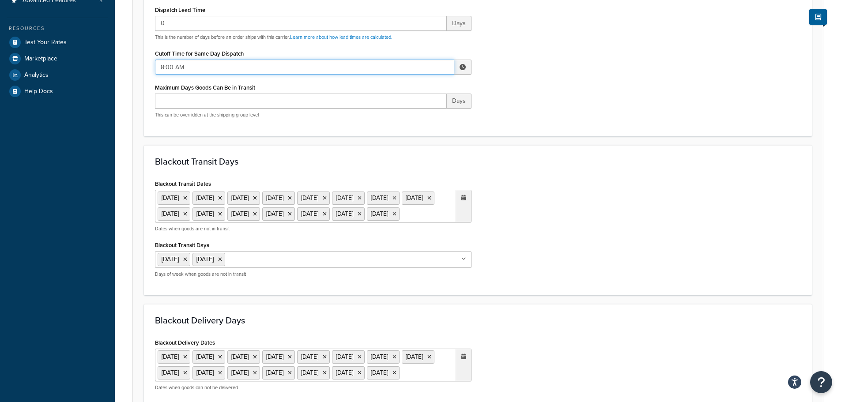
click at [173, 67] on input "8:00 AM" at bounding box center [304, 67] width 299 height 15
click at [398, 112] on span "▼" at bounding box center [398, 113] width 18 height 18
type input "7:00 AM"
click at [608, 160] on h3 "Blackout Transit Days" at bounding box center [478, 162] width 646 height 10
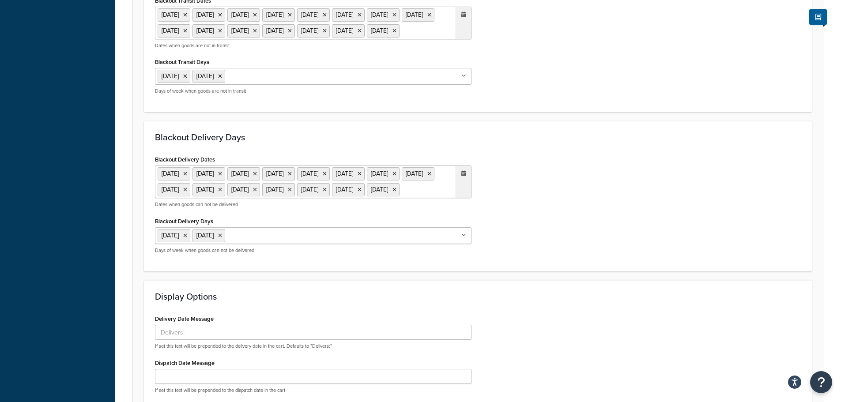
scroll to position [614, 0]
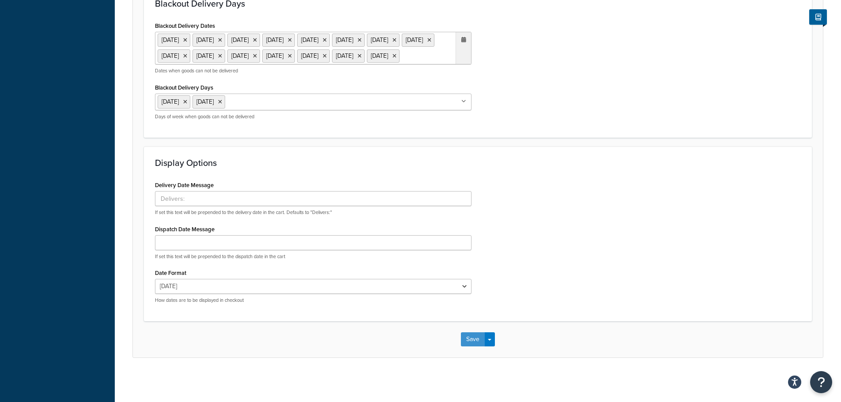
drag, startPoint x: 476, startPoint y: 344, endPoint x: 430, endPoint y: 335, distance: 46.4
click at [475, 344] on button "Save" at bounding box center [473, 339] width 24 height 14
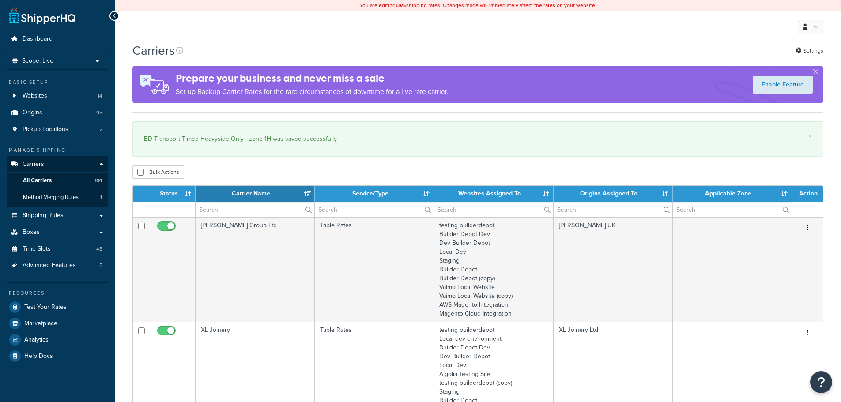
select select "15"
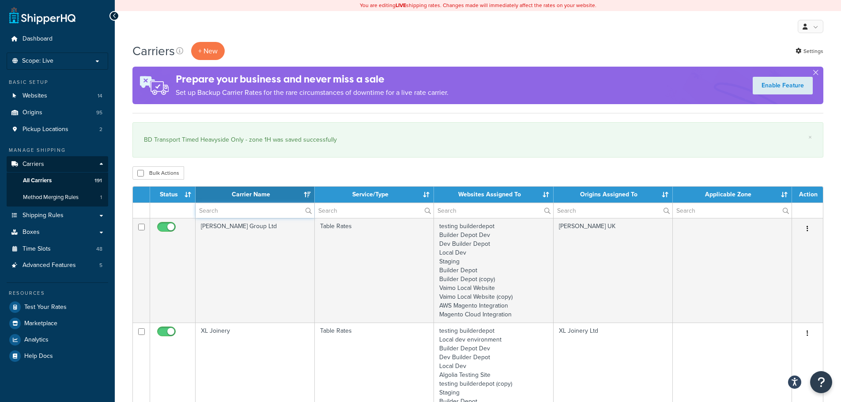
click at [215, 208] on input "text" at bounding box center [255, 210] width 119 height 15
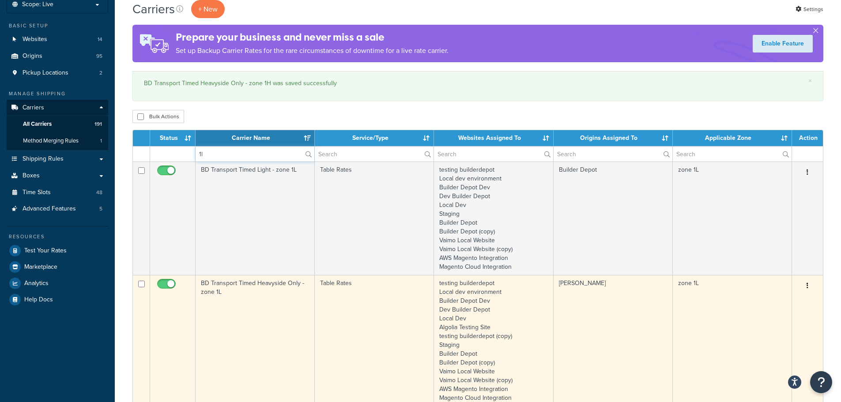
scroll to position [177, 0]
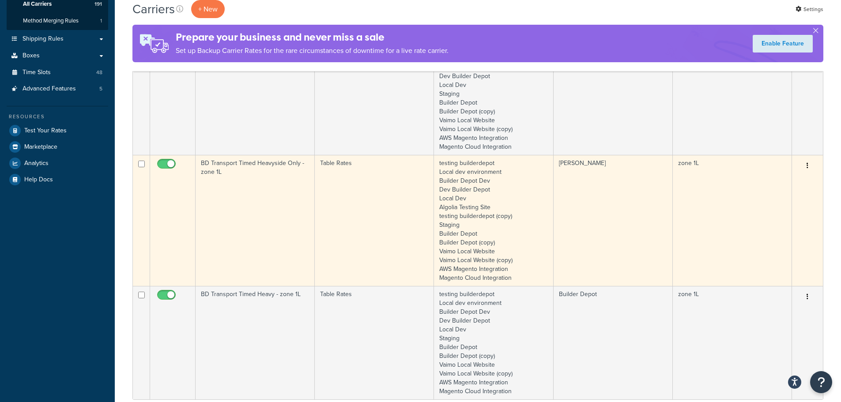
type input "1l"
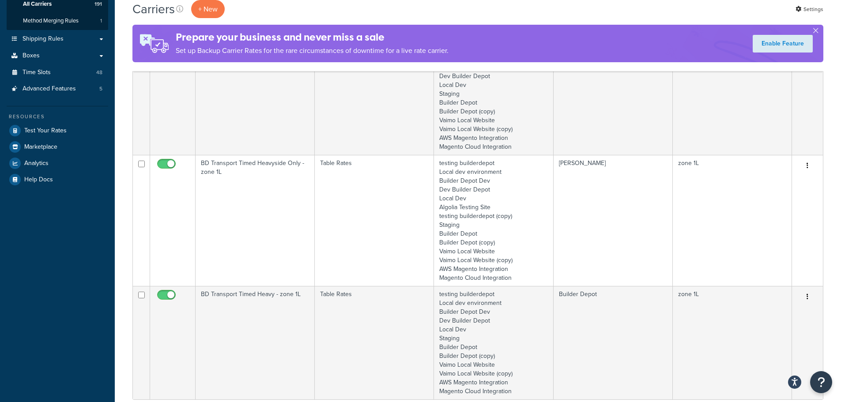
click at [237, 225] on td "BD Transport Timed Heavyside Only - zone 1L" at bounding box center [255, 220] width 119 height 131
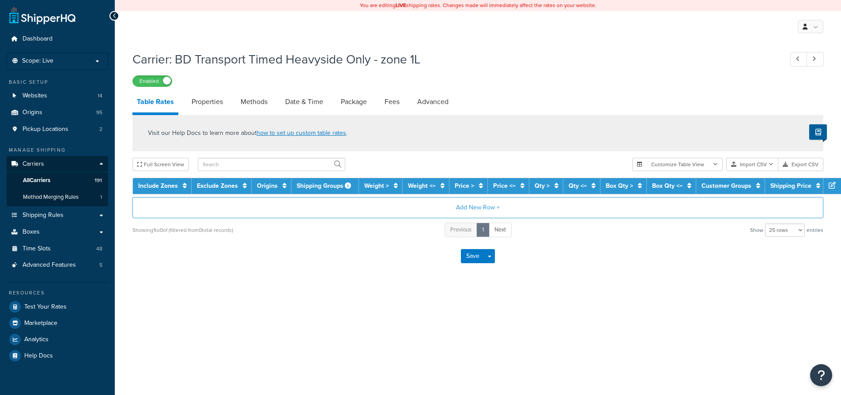
select select "25"
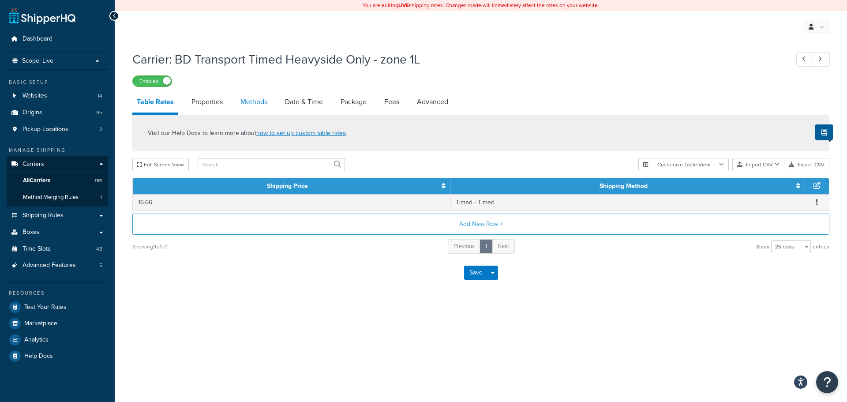
click at [248, 104] on link "Methods" at bounding box center [254, 101] width 36 height 21
select select "25"
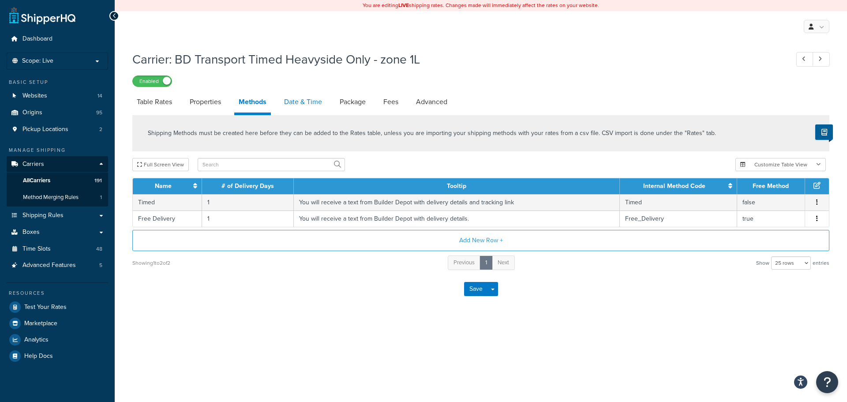
click at [291, 104] on link "Date & Time" at bounding box center [303, 101] width 47 height 21
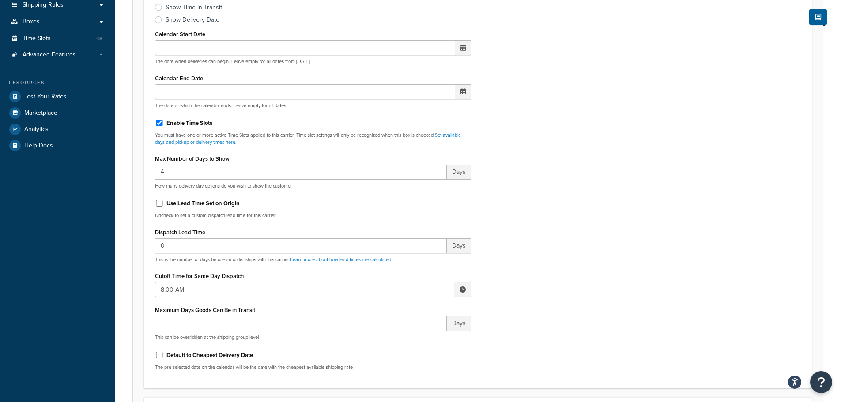
scroll to position [221, 0]
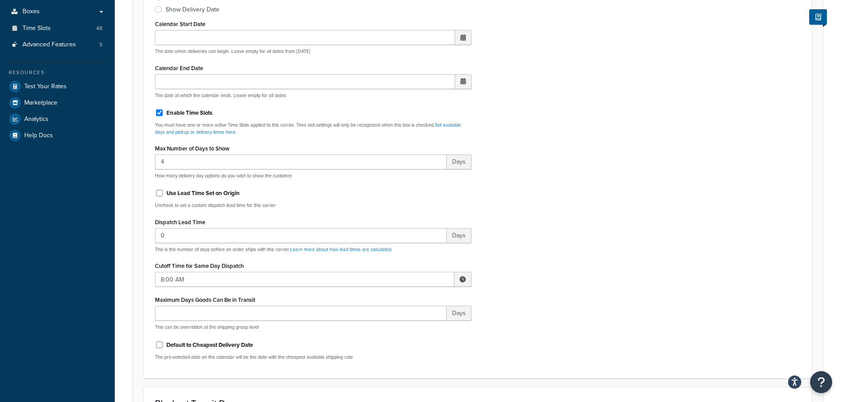
click at [181, 271] on div "Cutoff Time for Same Day Dispatch 8:00 AM ▲ 8 ▼ : ▲ 00 ▼ ▲ AM ▼" at bounding box center [313, 273] width 316 height 27
drag, startPoint x: 184, startPoint y: 275, endPoint x: 225, endPoint y: 286, distance: 41.9
click at [185, 276] on input "8:00 AM" at bounding box center [304, 279] width 299 height 15
click at [397, 330] on span "▼" at bounding box center [398, 325] width 18 height 18
type input "7:00 AM"
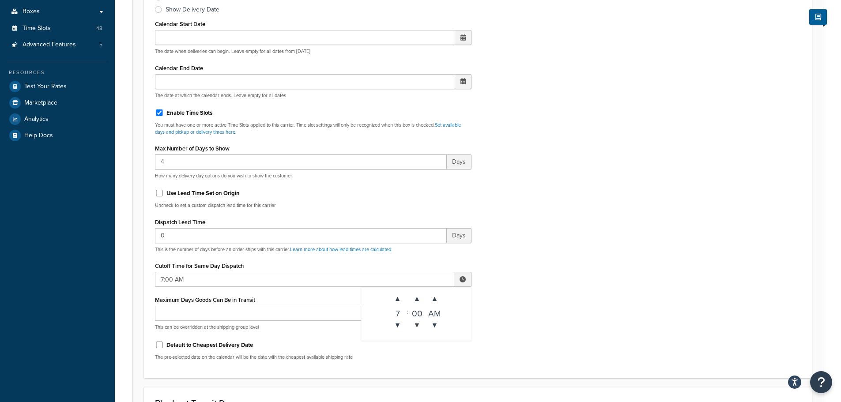
click at [546, 313] on div "Include Delivery Date Information: No, just show shipping rates Show Calendar S…" at bounding box center [477, 159] width 659 height 415
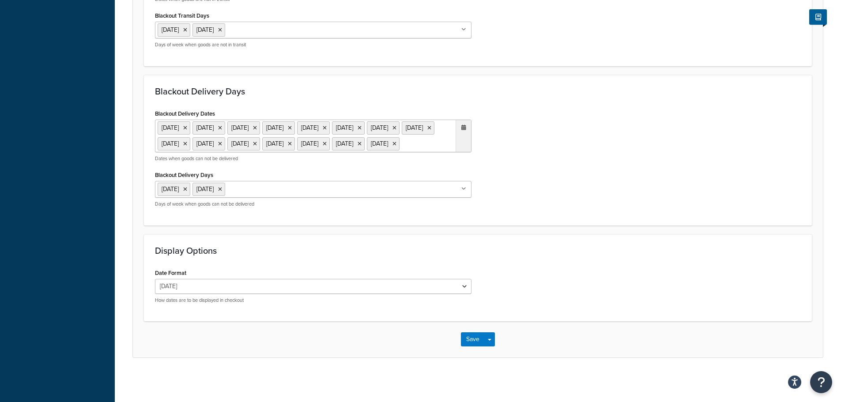
scroll to position [724, 0]
click at [468, 339] on button "Save" at bounding box center [473, 339] width 24 height 14
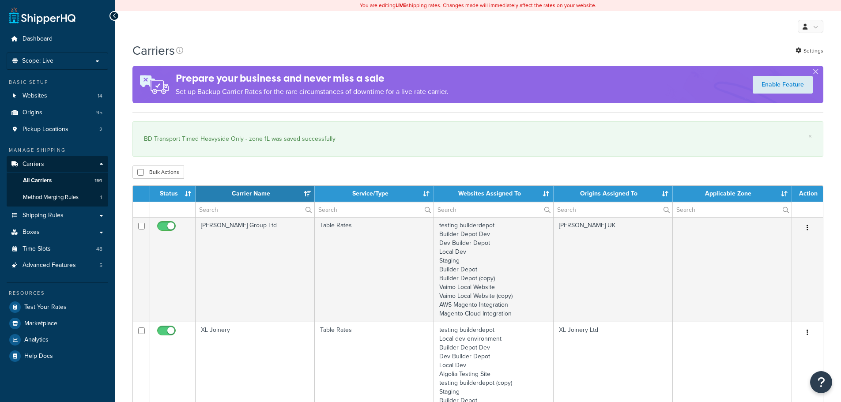
select select "15"
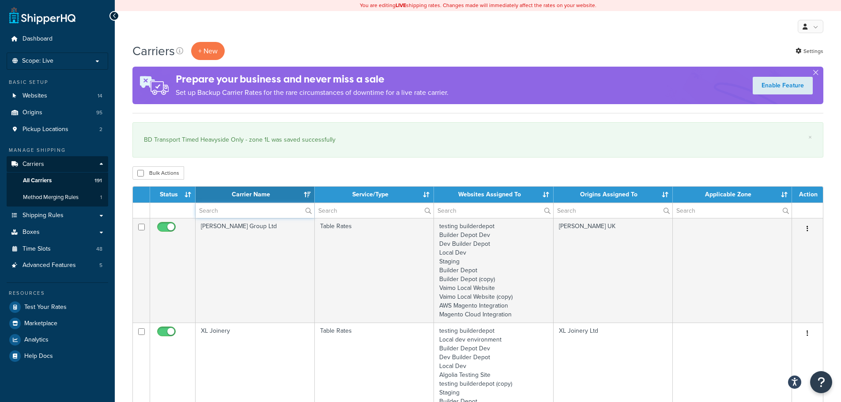
click at [204, 214] on input "text" at bounding box center [255, 210] width 119 height 15
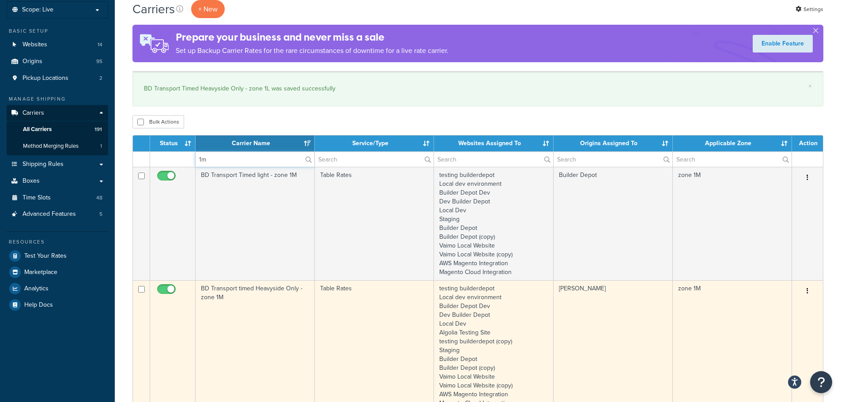
scroll to position [132, 0]
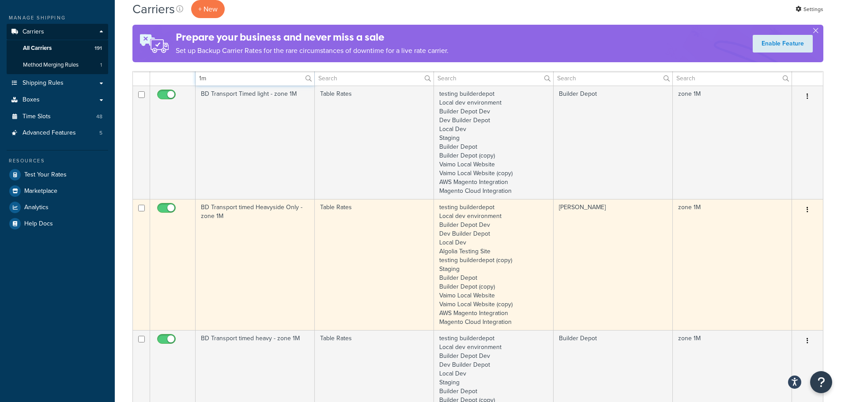
type input "1m"
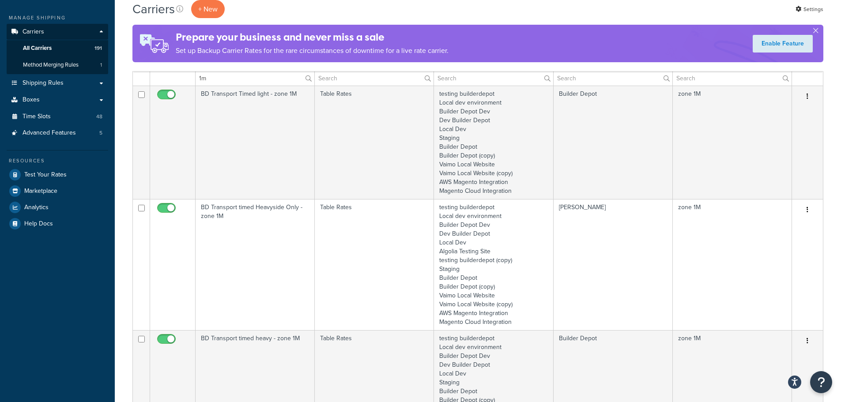
click at [229, 273] on td "BD Transport timed Heavyside Only - zone 1M" at bounding box center [255, 264] width 119 height 131
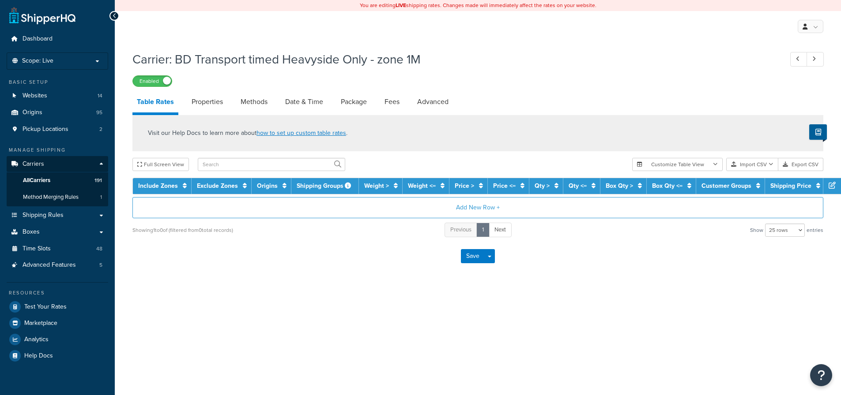
select select "25"
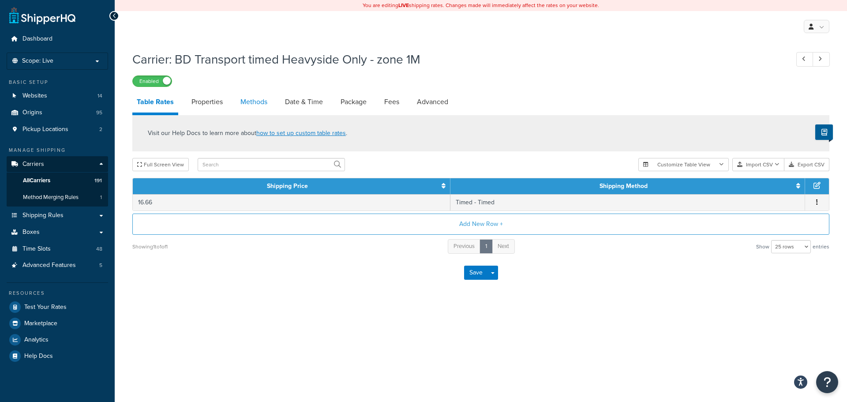
click at [261, 102] on link "Methods" at bounding box center [254, 101] width 36 height 21
select select "25"
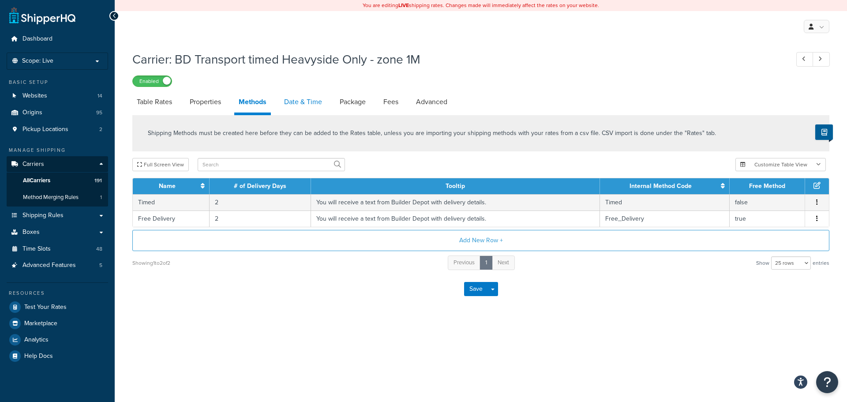
click at [293, 105] on link "Date & Time" at bounding box center [303, 101] width 47 height 21
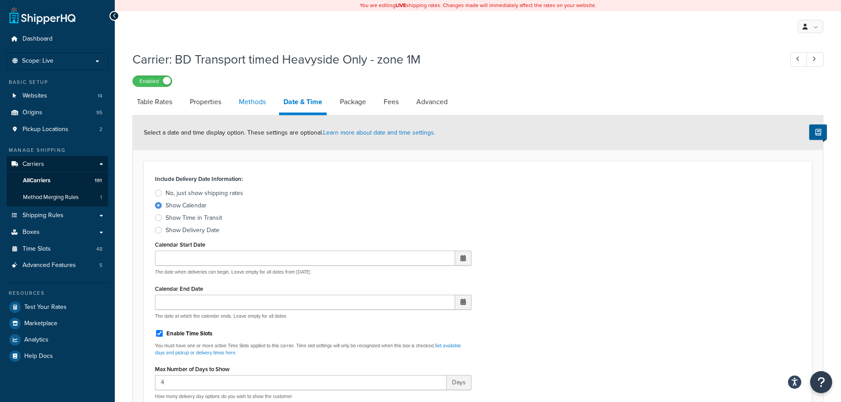
click at [261, 104] on link "Methods" at bounding box center [252, 101] width 36 height 21
select select "25"
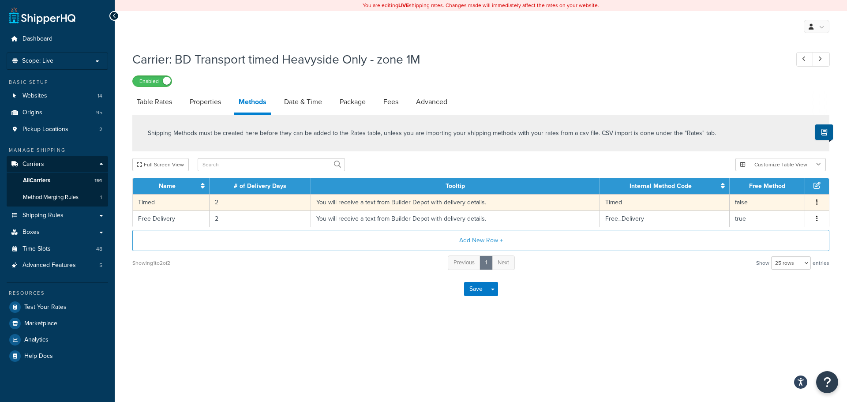
click at [219, 201] on td "2" at bounding box center [261, 202] width 102 height 16
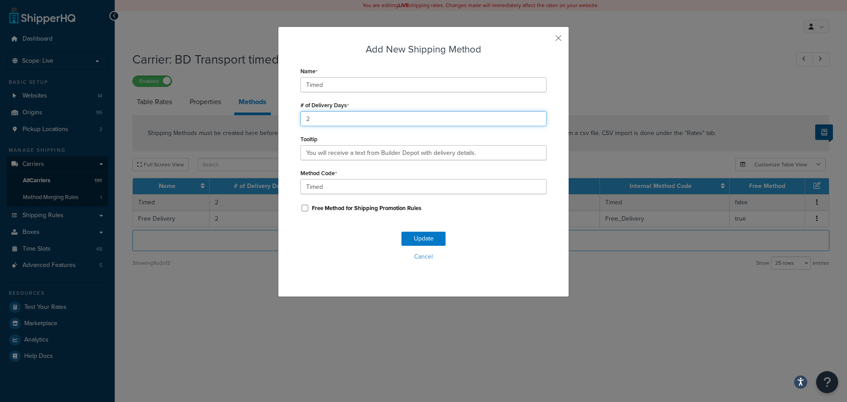
drag, startPoint x: 324, startPoint y: 122, endPoint x: 269, endPoint y: 125, distance: 54.8
click at [272, 121] on div "Add New Shipping Method Name Timed # of Delivery Days 2 Tooltip You will receiv…" at bounding box center [423, 201] width 847 height 402
type input "1"
click at [422, 236] on button "Update" at bounding box center [424, 239] width 44 height 14
click at [421, 236] on button "Update" at bounding box center [424, 239] width 44 height 14
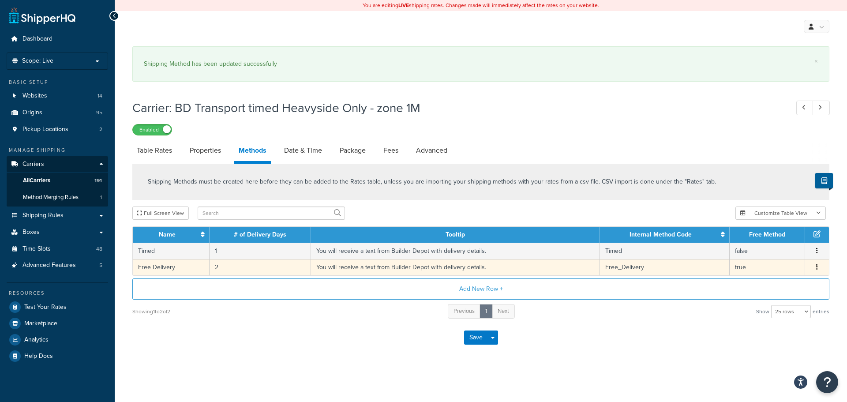
click at [215, 263] on td "2" at bounding box center [261, 267] width 102 height 16
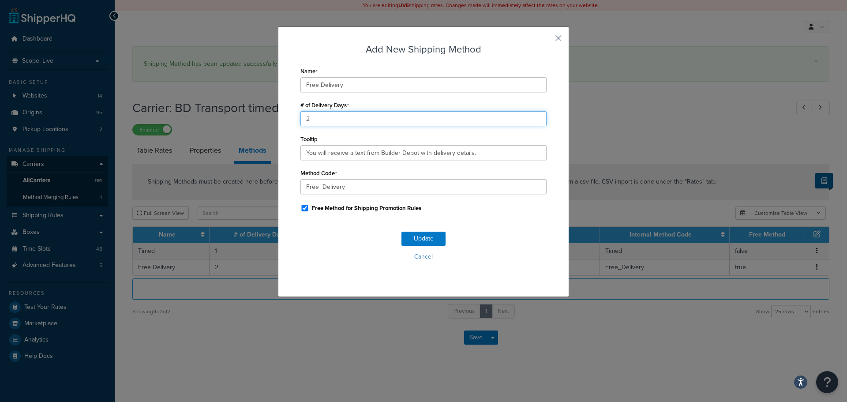
drag, startPoint x: 351, startPoint y: 112, endPoint x: 260, endPoint y: 118, distance: 91.6
click at [262, 118] on div "Add New Shipping Method Name Free Delivery # of Delivery Days 2 Tooltip You wil…" at bounding box center [423, 201] width 847 height 402
type input "1"
click at [415, 241] on button "Update" at bounding box center [424, 239] width 44 height 14
click at [414, 241] on button "Update" at bounding box center [424, 239] width 44 height 14
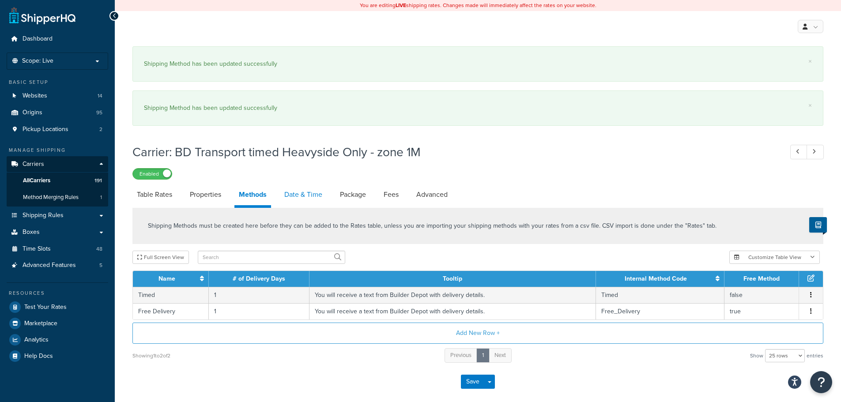
click at [294, 185] on link "Date & Time" at bounding box center [303, 194] width 47 height 21
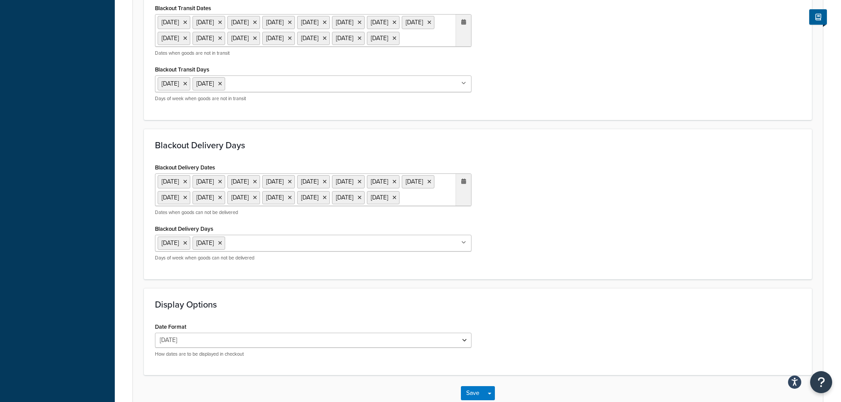
scroll to position [817, 0]
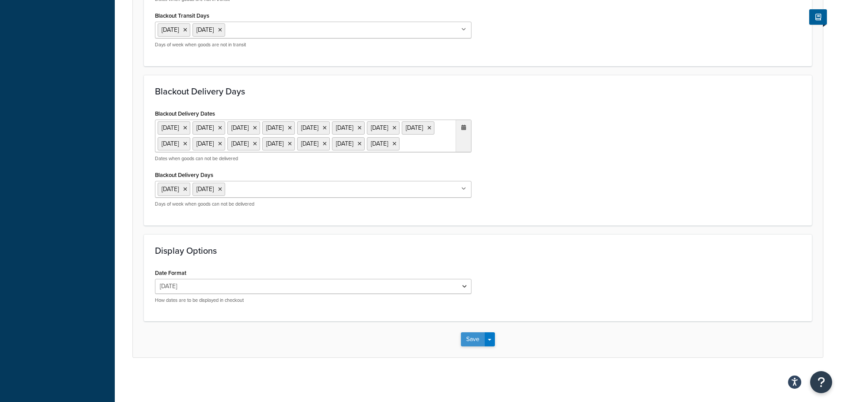
click at [473, 335] on button "Save" at bounding box center [473, 339] width 24 height 14
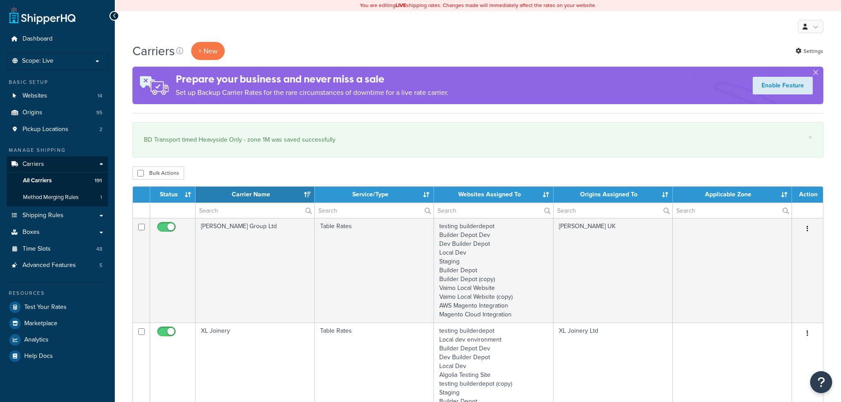
select select "15"
click at [226, 211] on input "text" at bounding box center [255, 210] width 119 height 15
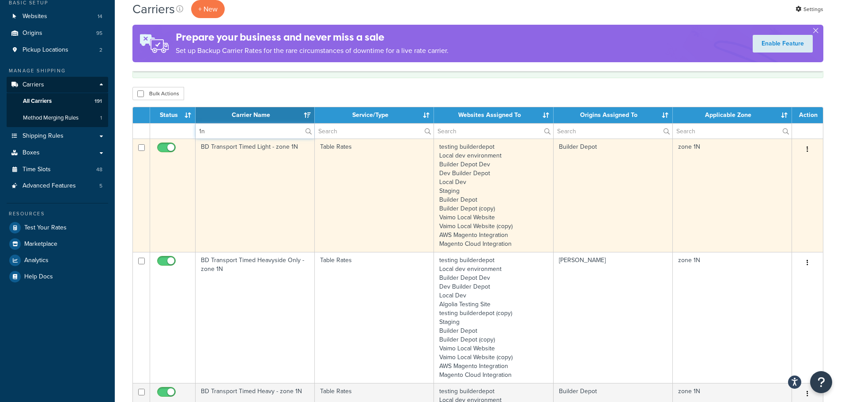
scroll to position [88, 0]
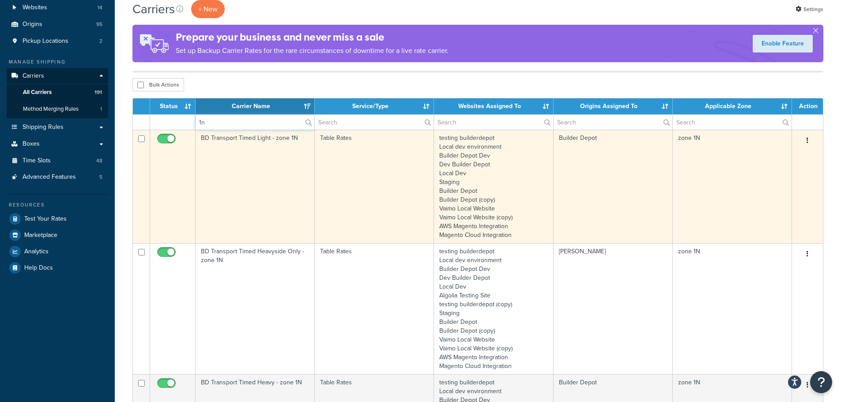
type input "1n"
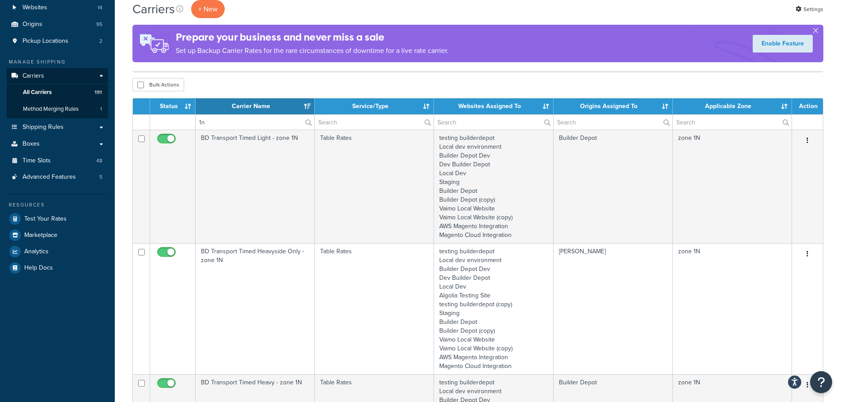
click at [222, 291] on td "BD Transport Timed Heavyside Only - zone 1N" at bounding box center [255, 308] width 119 height 131
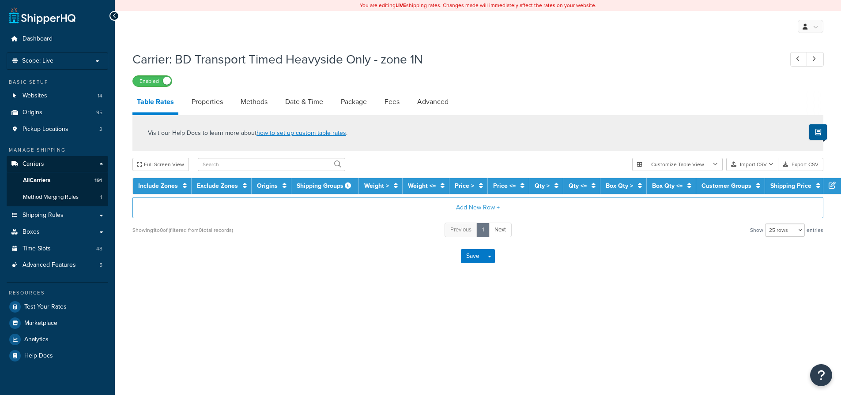
select select "25"
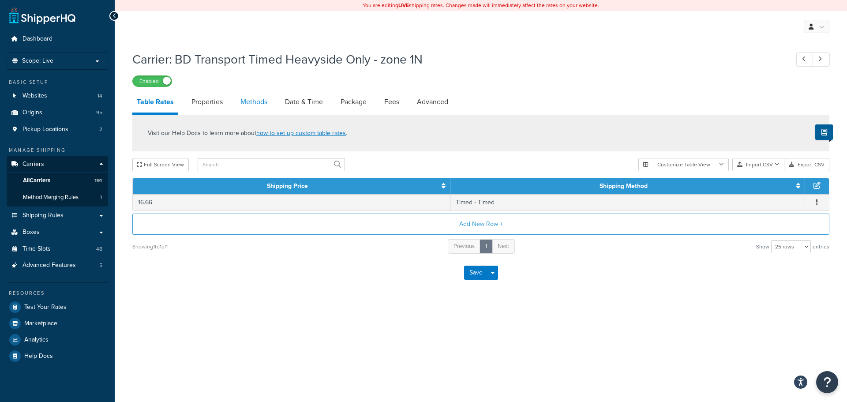
click at [267, 102] on link "Methods" at bounding box center [254, 101] width 36 height 21
select select "25"
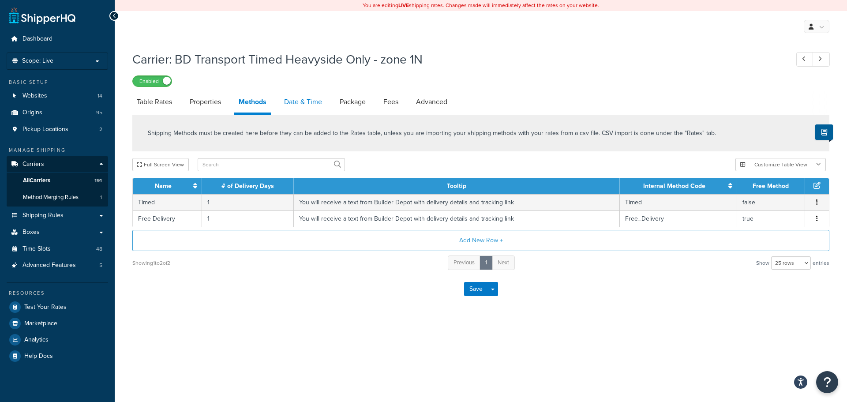
click at [290, 106] on link "Date & Time" at bounding box center [303, 101] width 47 height 21
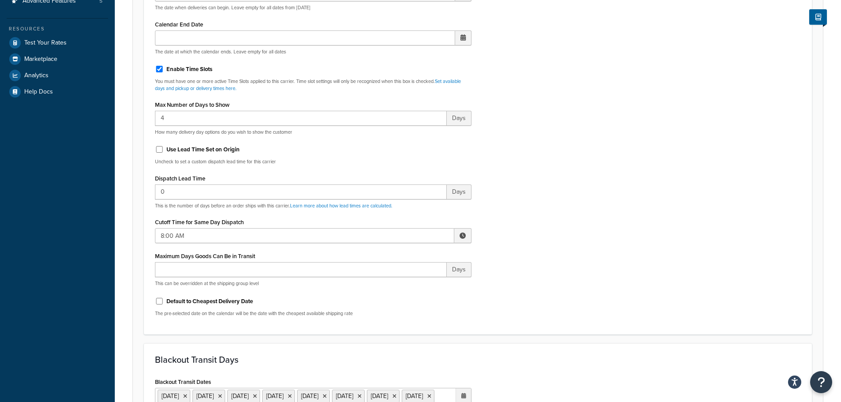
scroll to position [265, 0]
click at [167, 235] on input "8:00 AM" at bounding box center [304, 235] width 299 height 15
click at [399, 279] on span "▼" at bounding box center [398, 281] width 18 height 18
type input "7:00 AM"
click at [557, 283] on div "Include Delivery Date Information: No, just show shipping rates Show Calendar S…" at bounding box center [477, 115] width 659 height 415
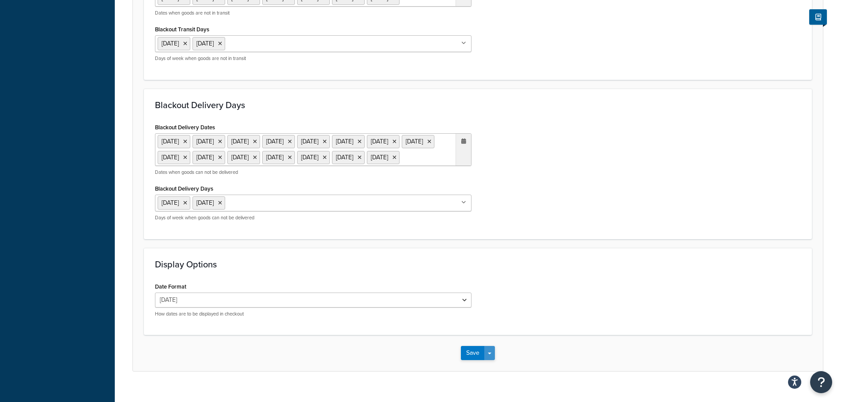
scroll to position [724, 0]
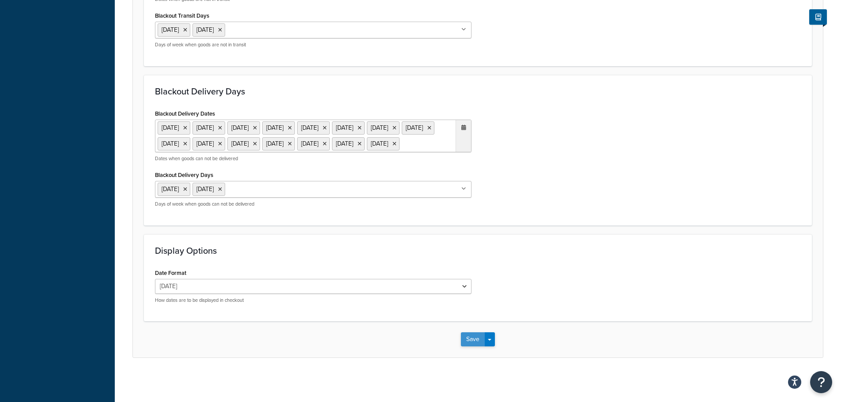
click at [471, 339] on button "Save" at bounding box center [473, 339] width 24 height 14
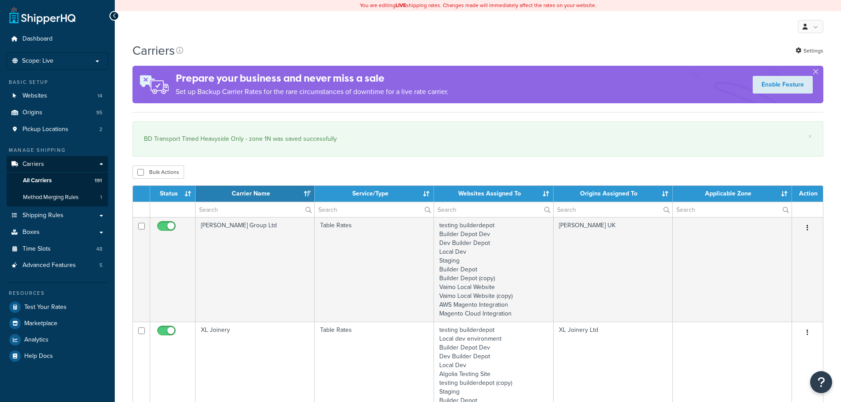
select select "15"
